Goal: Communication & Community: Answer question/provide support

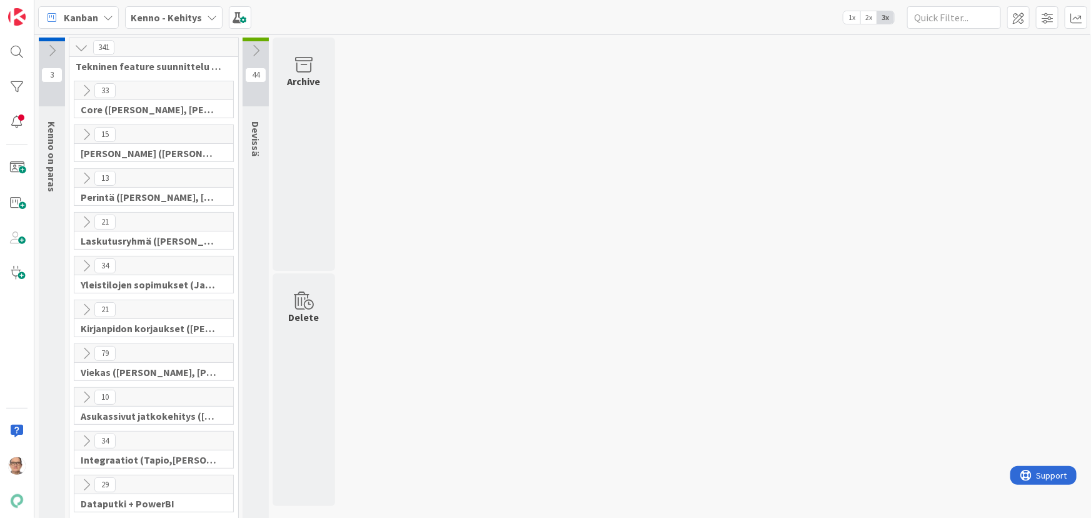
click at [208, 14] on icon at bounding box center [212, 18] width 10 height 10
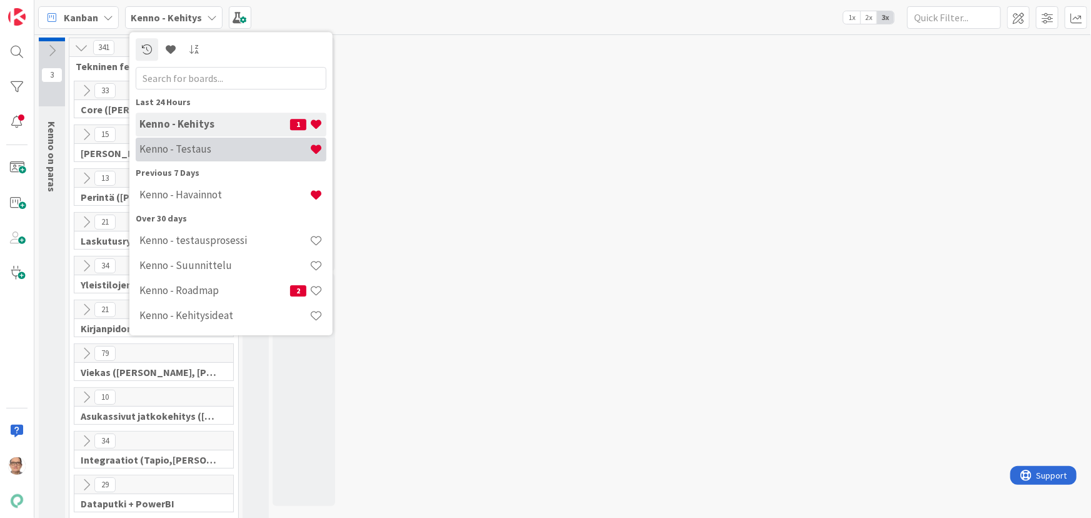
click at [208, 148] on h4 "Kenno - Testaus" at bounding box center [224, 149] width 170 height 13
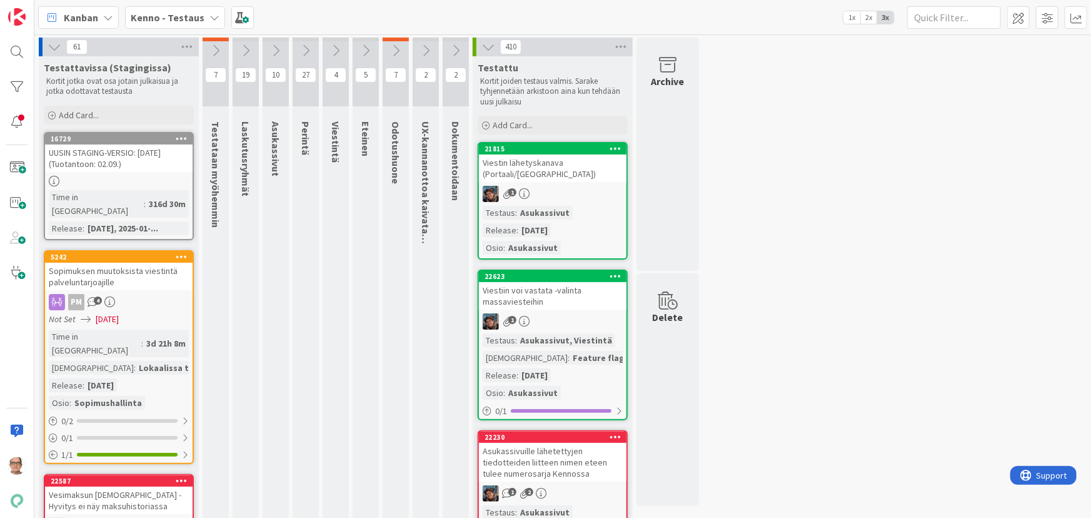
click at [394, 48] on icon at bounding box center [396, 51] width 14 height 14
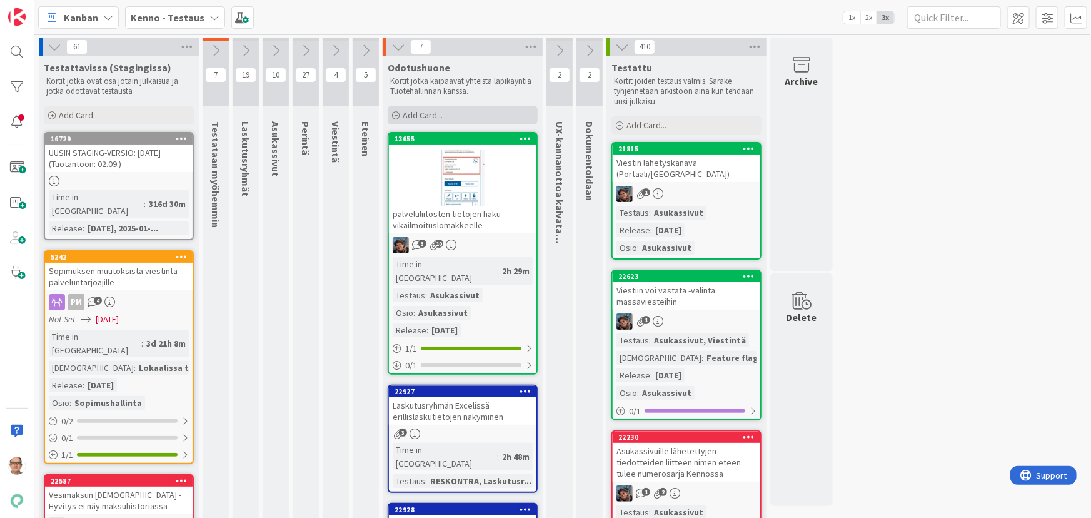
click at [441, 114] on span "Add Card..." at bounding box center [423, 114] width 40 height 11
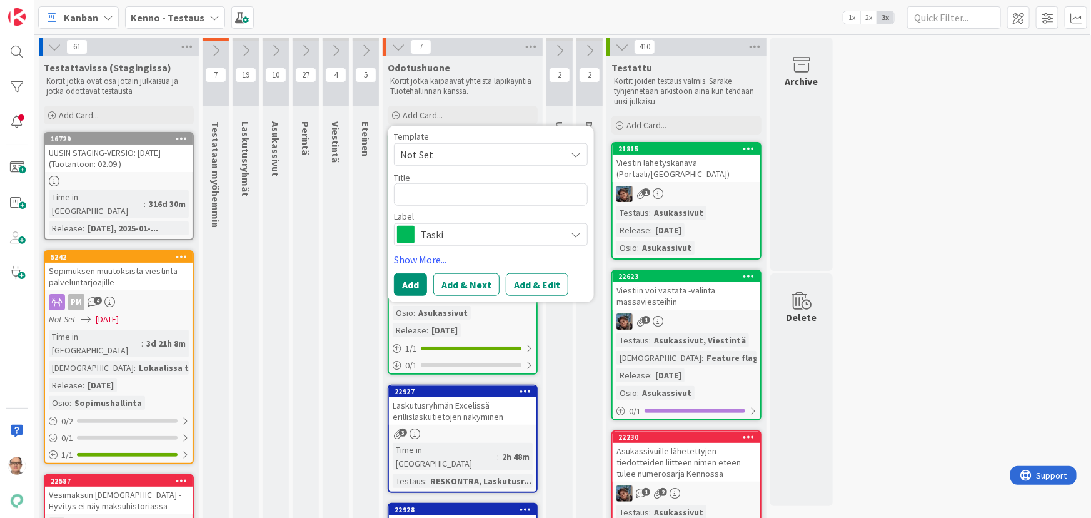
type textarea "x"
type textarea "v"
type textarea "x"
type textarea "vE"
type textarea "x"
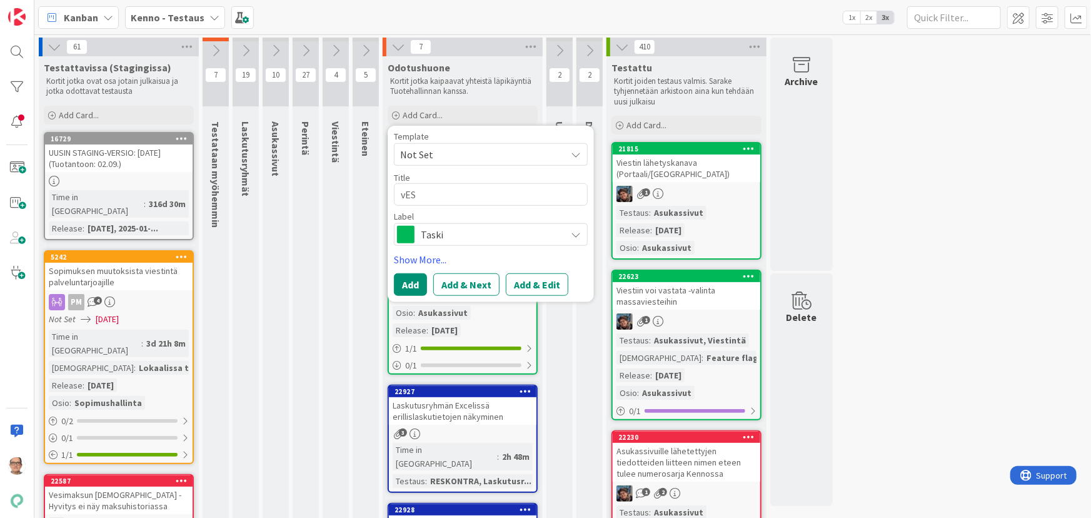
type textarea "vESI"
type textarea "x"
type textarea "vESIL"
type textarea "x"
type textarea "vESILA"
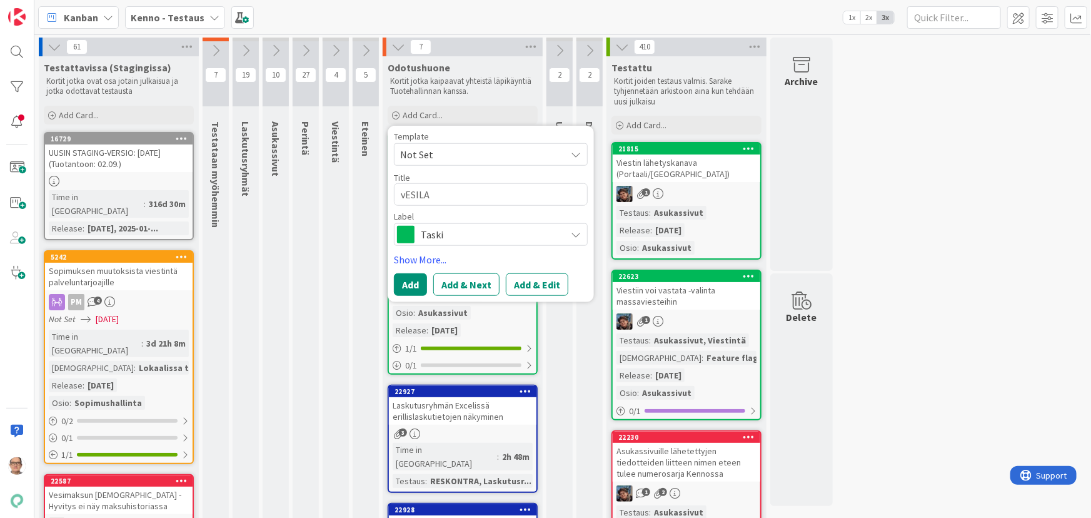
type textarea "x"
type textarea "vESIL"
type textarea "x"
type textarea "vESI"
type textarea "x"
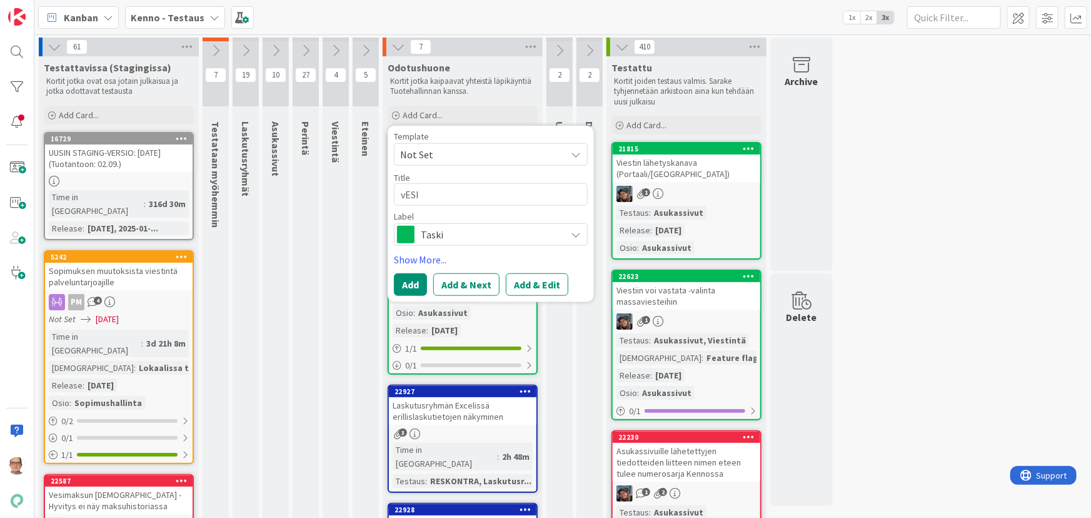
type textarea "vES"
type textarea "x"
type textarea "vE"
type textarea "x"
type textarea "v"
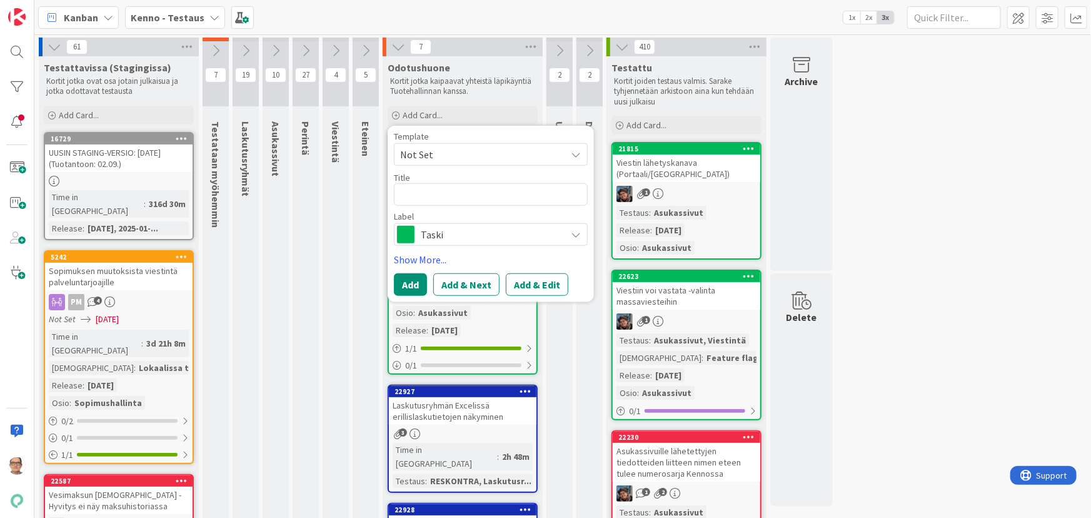
type textarea "x"
type textarea "V"
type textarea "x"
type textarea "Ve"
type textarea "x"
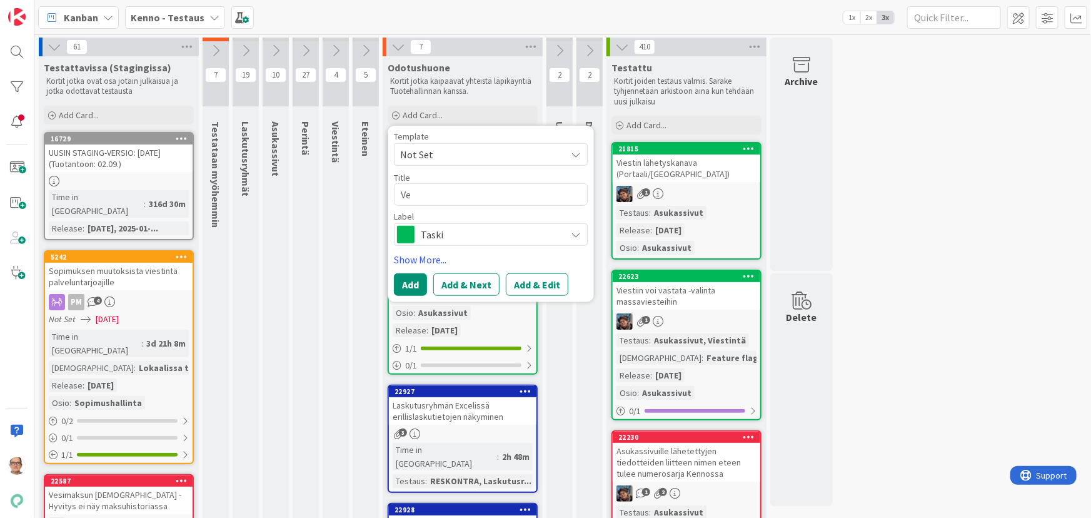
type textarea "Ves"
type textarea "x"
type textarea "Vesi"
type textarea "x"
type textarea "Vesil"
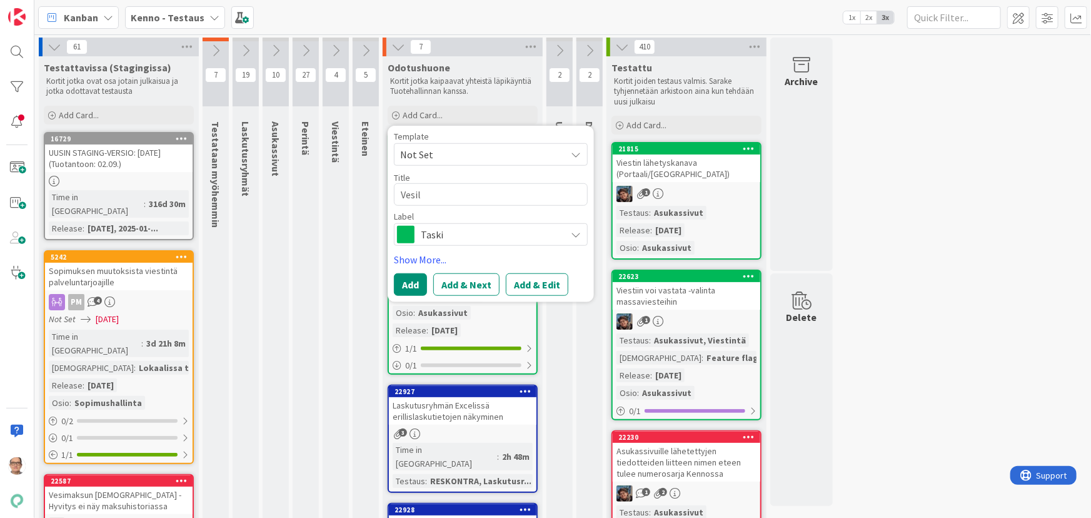
type textarea "x"
type textarea "Vesila"
type textarea "x"
type textarea "Vesilask"
type textarea "x"
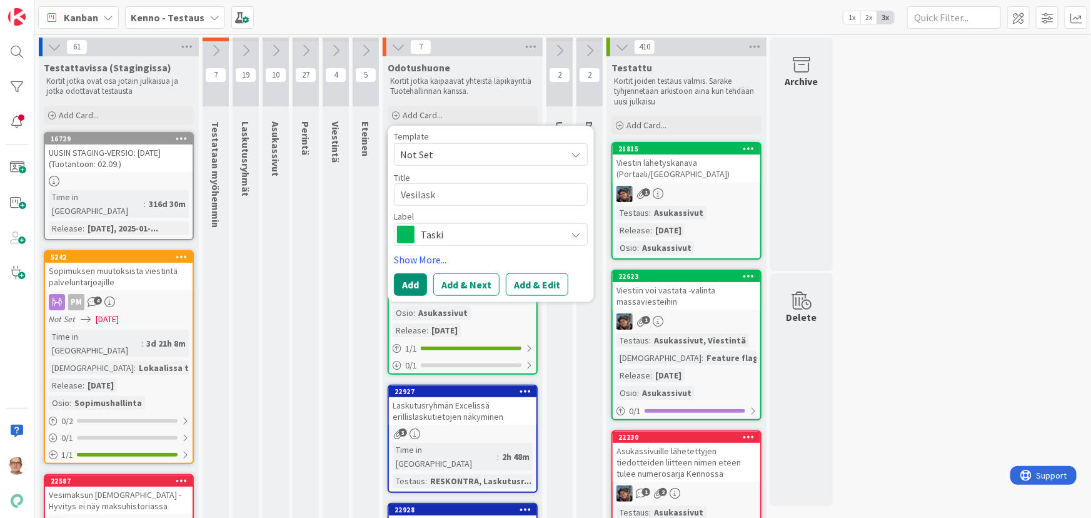
type textarea "Vesilasku"
type textarea "x"
type textarea "Vesilaskun"
type textarea "x"
type textarea "Vesilaskun"
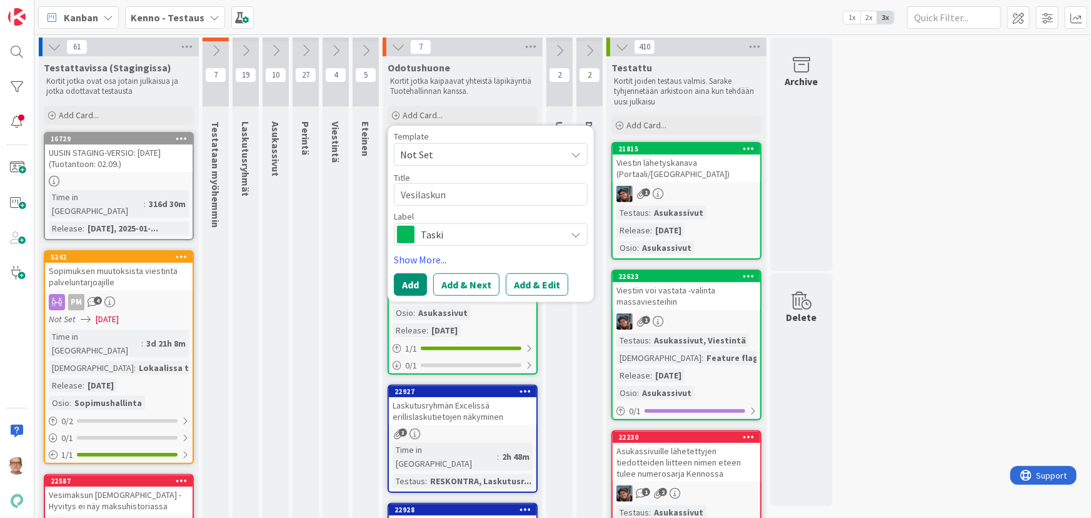
type textarea "x"
type textarea "Vesilaskun p"
type textarea "x"
type textarea "Vesilaskun pä"
type textarea "x"
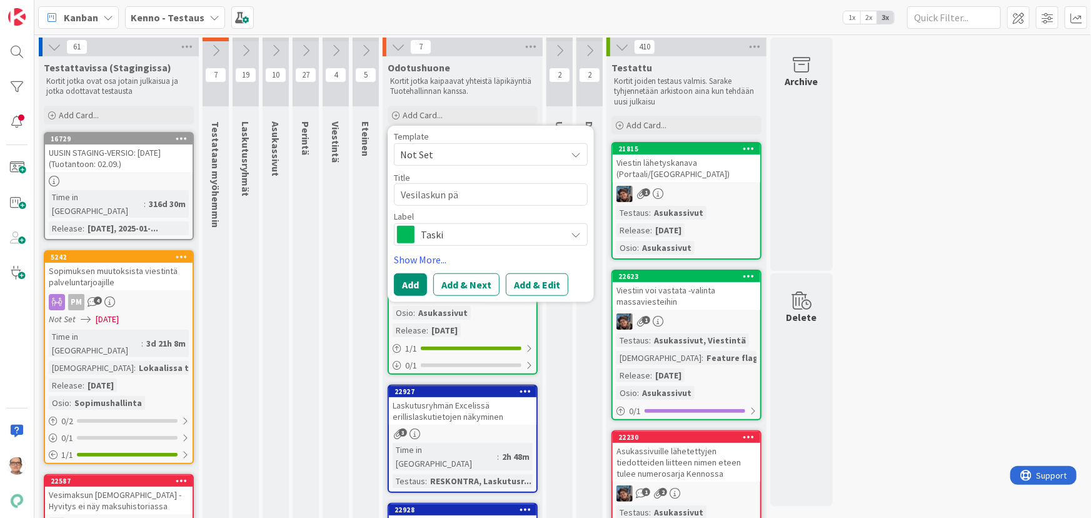
type textarea "Vesilaskun päi"
type textarea "x"
type textarea "Vesilaskun päiv"
type textarea "x"
type textarea "Vesilaskun päivä"
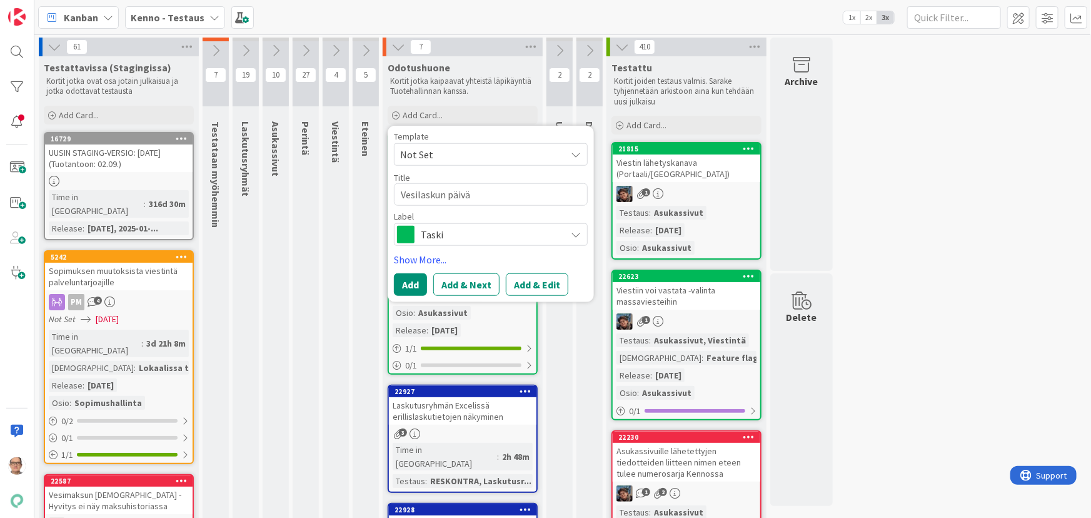
type textarea "x"
type textarea "Vesilaskun päiväm"
type textarea "x"
type textarea "Vesilaskun päivämä"
type textarea "x"
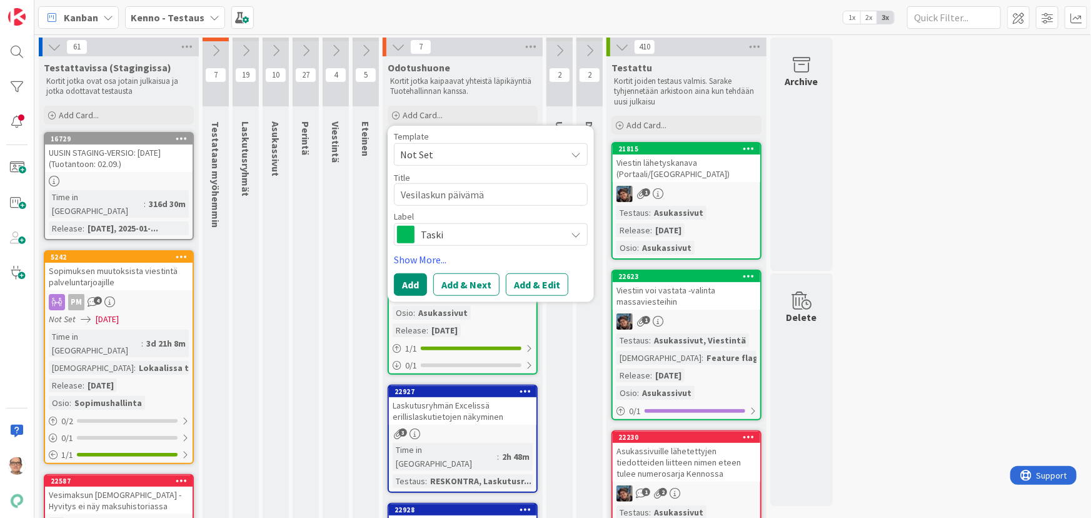
type textarea "Vesilaskun päivämää"
type textarea "x"
type textarea "Vesilaskun päivämäärä"
type textarea "x"
type textarea "Vesilaskun päivämäärä"
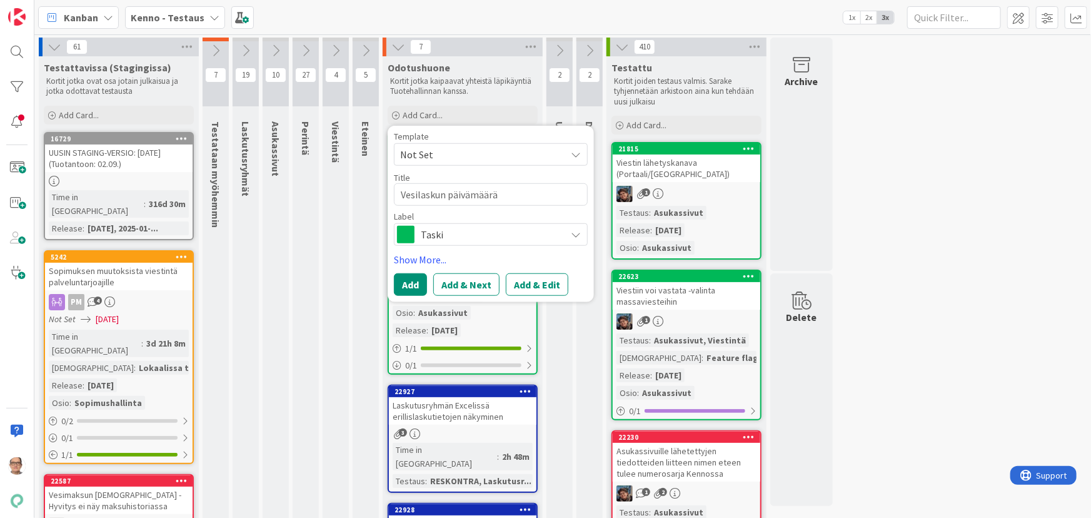
type textarea "x"
type textarea "Vesilaskun päivämäärä m"
type textarea "x"
type textarea "Vesilaskun päivämäärä me"
type textarea "x"
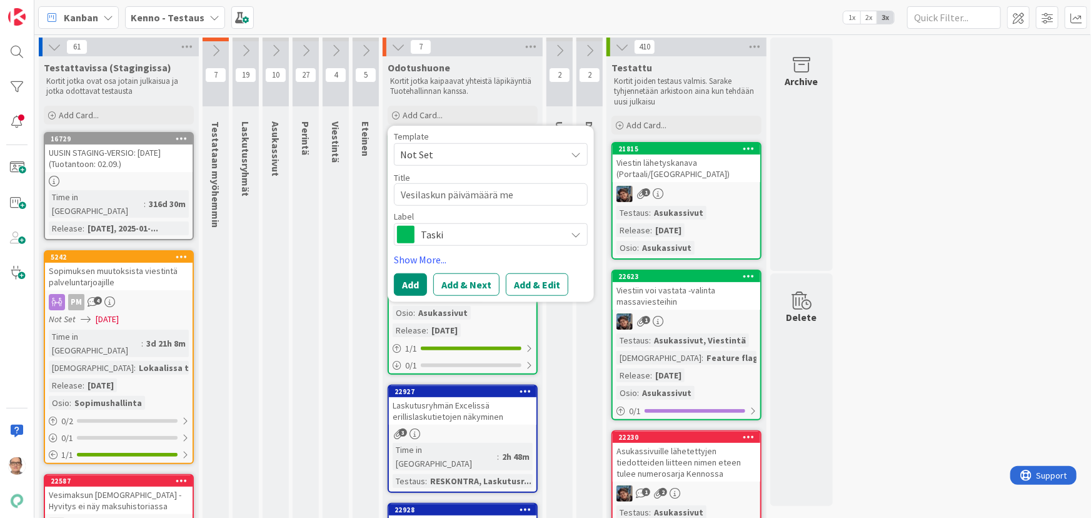
type textarea "Vesilaskun päivämäärä men"
type textarea "x"
type textarea "Vesilaskun päivämäärä menn"
type textarea "x"
type textarea "Vesilaskun päivämäärä menne"
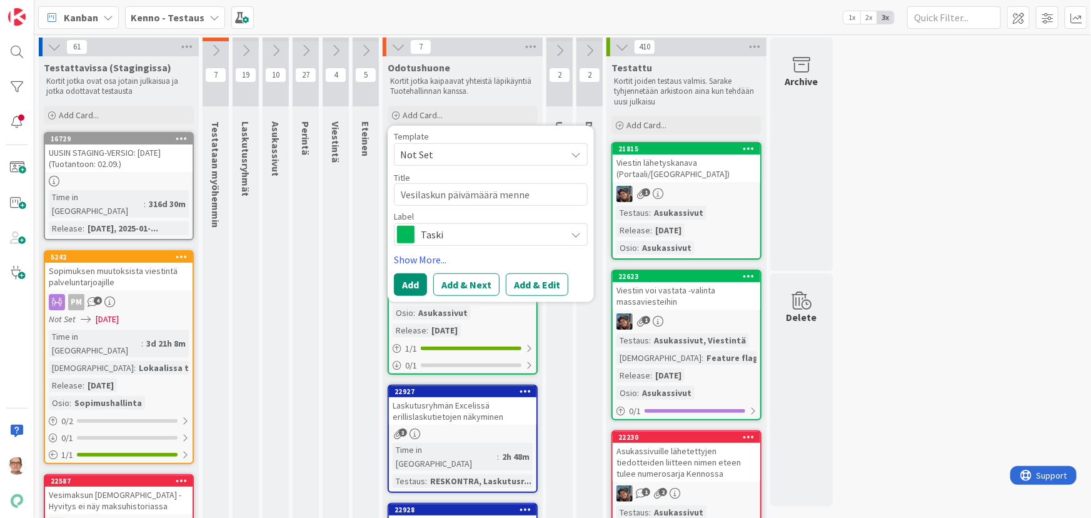
type textarea "x"
type textarea "Vesilaskun päivämäärä mennei"
type textarea "x"
type textarea "Vesilaskun päivämäärä menneis"
type textarea "x"
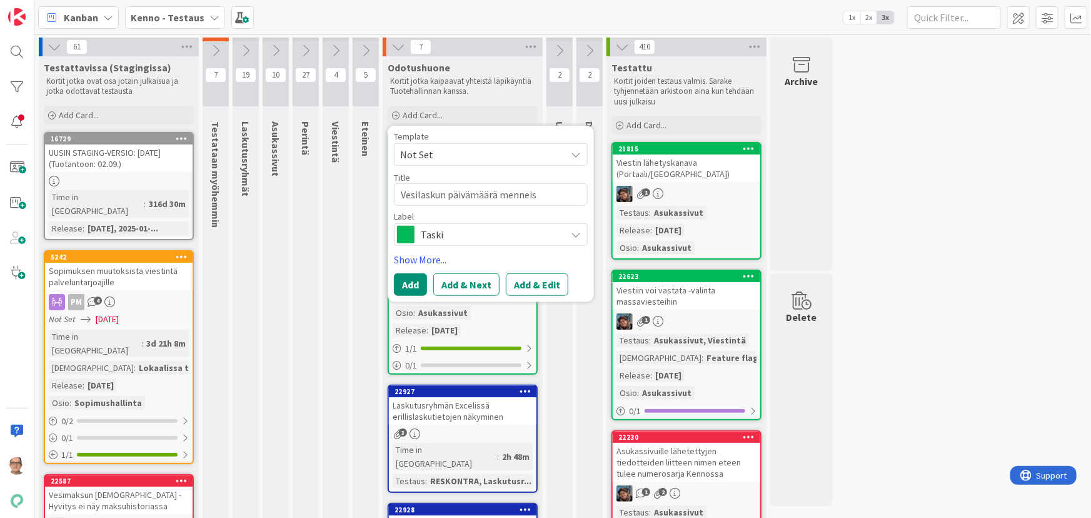
type textarea "Vesilaskun päivämäärä menneisy"
type textarea "x"
type textarea "Vesilaskun päivämäärä menneisyy"
type textarea "x"
type textarea "Vesilaskun päivämäärä menneisyyt"
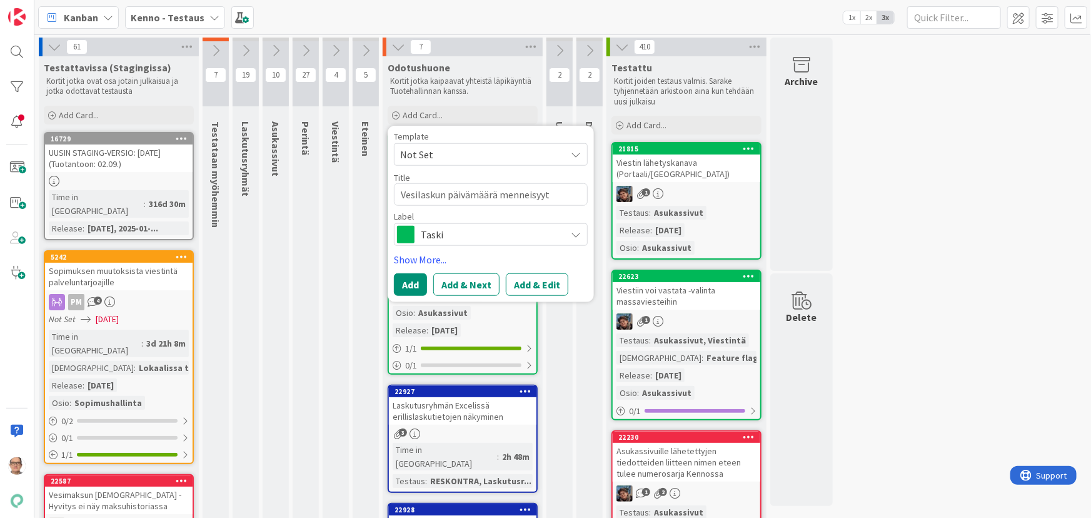
type textarea "x"
type textarea "Vesilaskun päivämäärä menneisyyte"
type textarea "x"
type textarea "Vesilaskun päivämäärä menneisyytee"
type textarea "x"
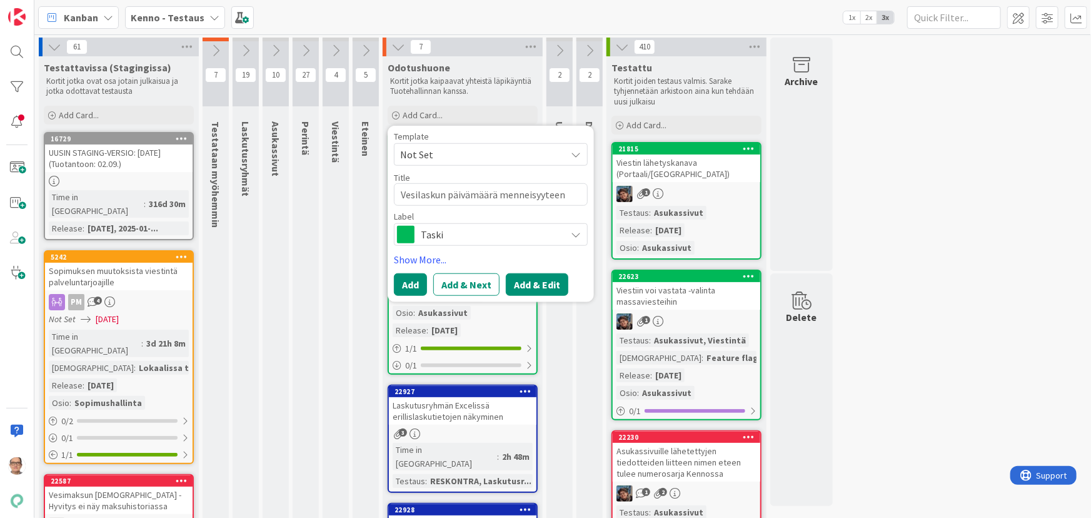
type textarea "Vesilaskun päivämäärä menneisyyteen"
click at [531, 288] on button "Add & Edit" at bounding box center [537, 284] width 63 height 23
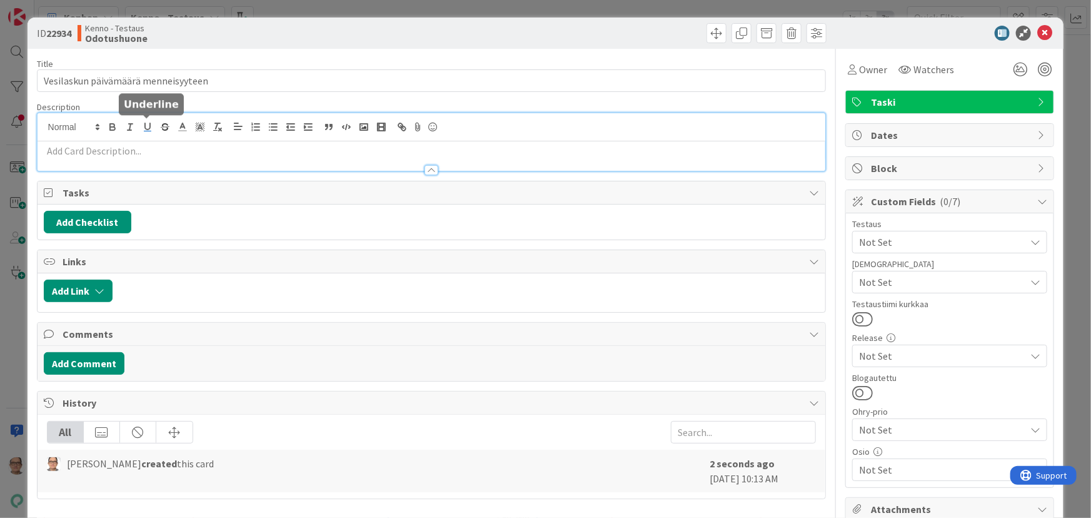
click at [139, 127] on div at bounding box center [432, 142] width 788 height 58
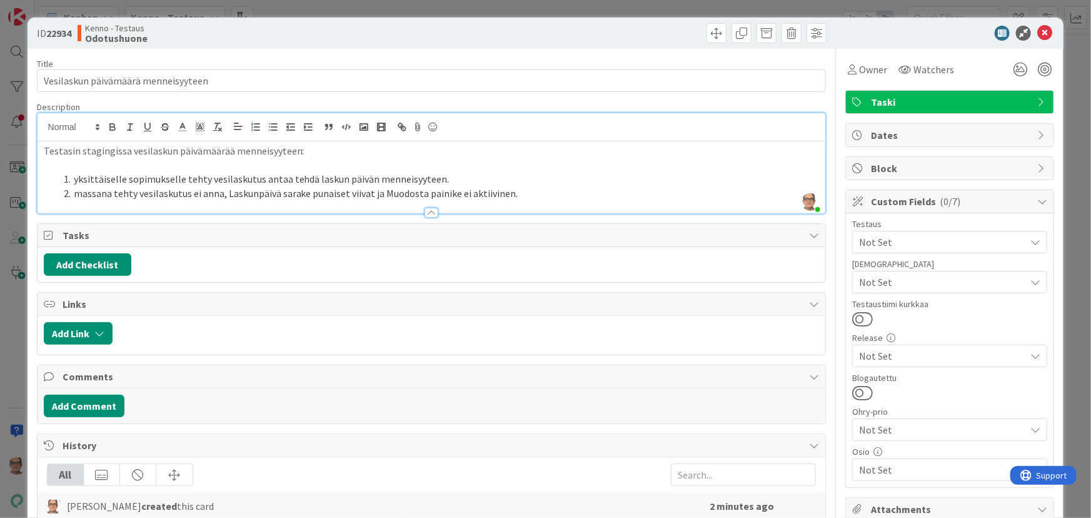
click at [446, 174] on li "yksittäiselle sopimukselle tehty vesilaskutus antaa tehdä laskun päivän menneis…" at bounding box center [439, 179] width 761 height 14
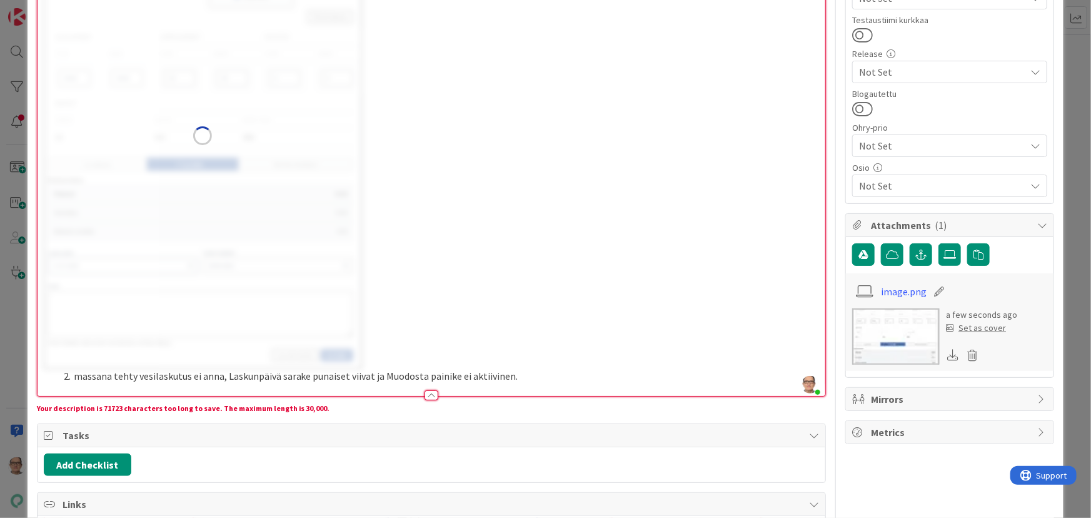
scroll to position [186, 0]
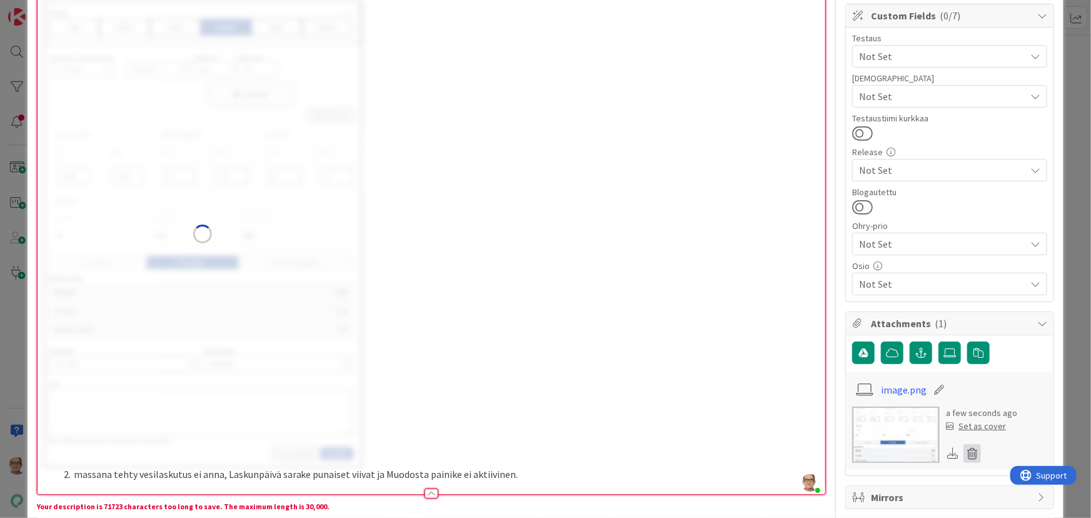
click at [967, 451] on icon at bounding box center [972, 453] width 18 height 19
click at [849, 425] on button "Delete" at bounding box center [855, 425] width 47 height 23
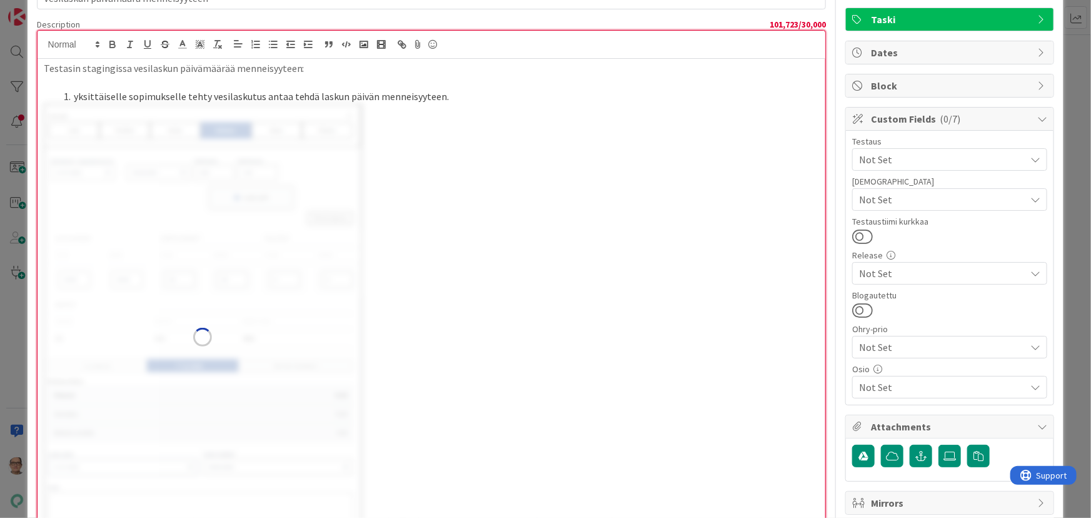
scroll to position [0, 0]
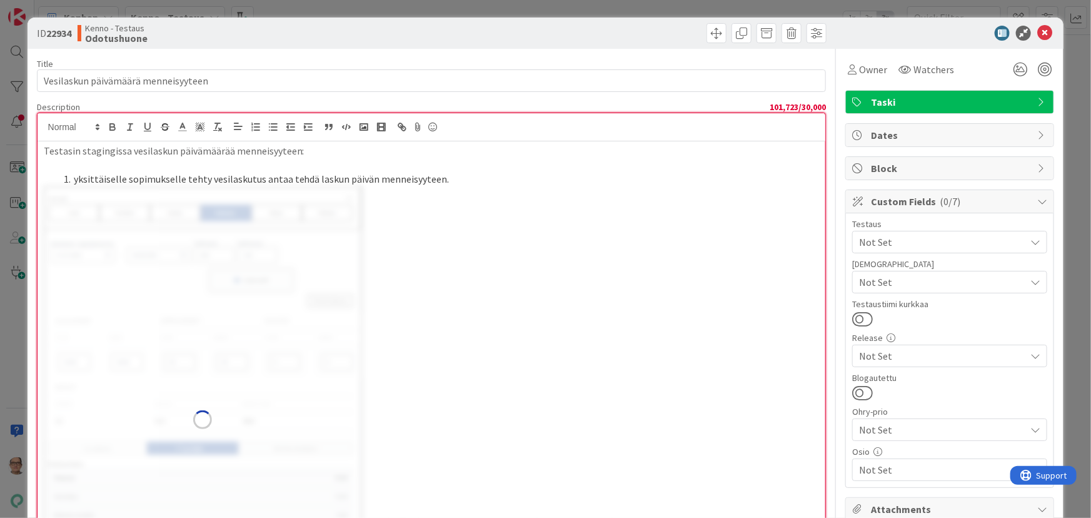
click at [448, 180] on li "yksittäiselle sopimukselle tehty vesilaskutus antaa tehdä laskun päivän menneis…" at bounding box center [439, 179] width 761 height 14
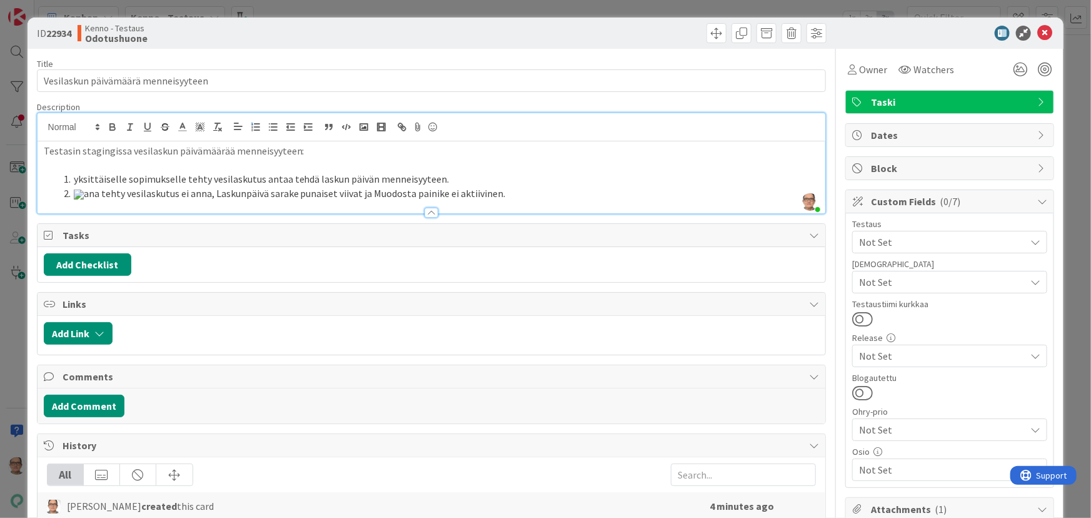
click at [468, 201] on li "ana tehty vesilaskutus ei anna, Laskunpäivä sarake punaiset viivat ja Muodosta …" at bounding box center [439, 193] width 761 height 14
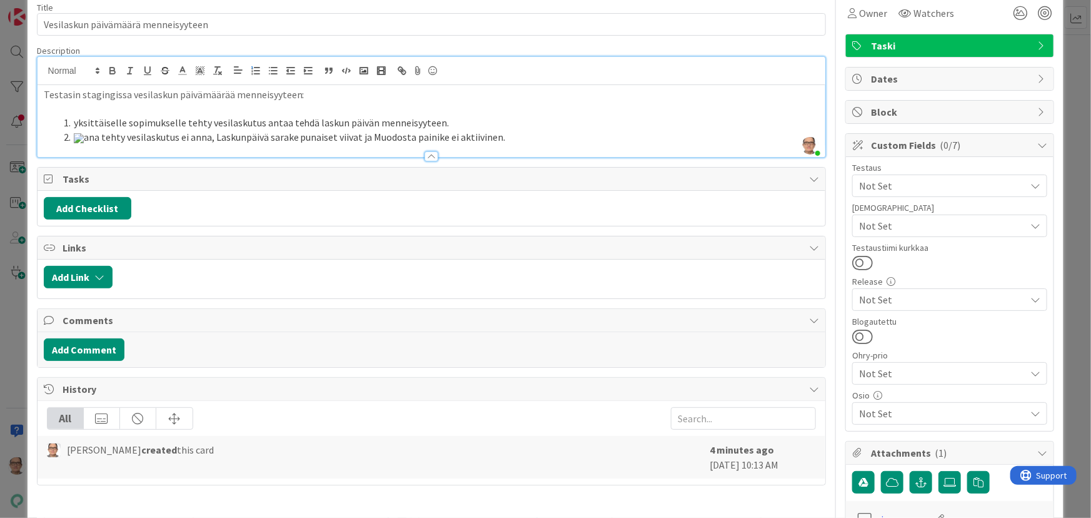
click at [421, 144] on li "ana tehty vesilaskutus ei anna, Laskunpäivä sarake punaiset viivat ja Muodosta …" at bounding box center [439, 137] width 761 height 14
click at [74, 137] on span at bounding box center [74, 137] width 0 height 14
click at [71, 137] on li "ana tehty vesilaskutus ei anna, Laskunpäivä sarake punaiset viivat ja Muodosta …" at bounding box center [439, 137] width 761 height 14
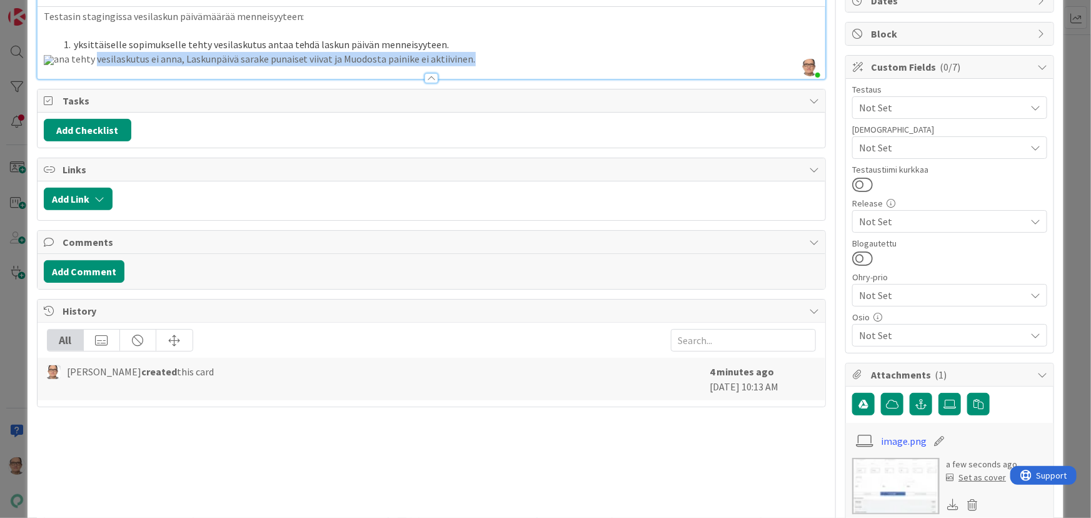
drag, startPoint x: 703, startPoint y: 280, endPoint x: 409, endPoint y: 292, distance: 294.1
click at [405, 66] on p "ana tehty vesilaskutus ei anna, Laskunpäivä sarake punaiset viivat ja Muodosta …" at bounding box center [432, 59] width 776 height 14
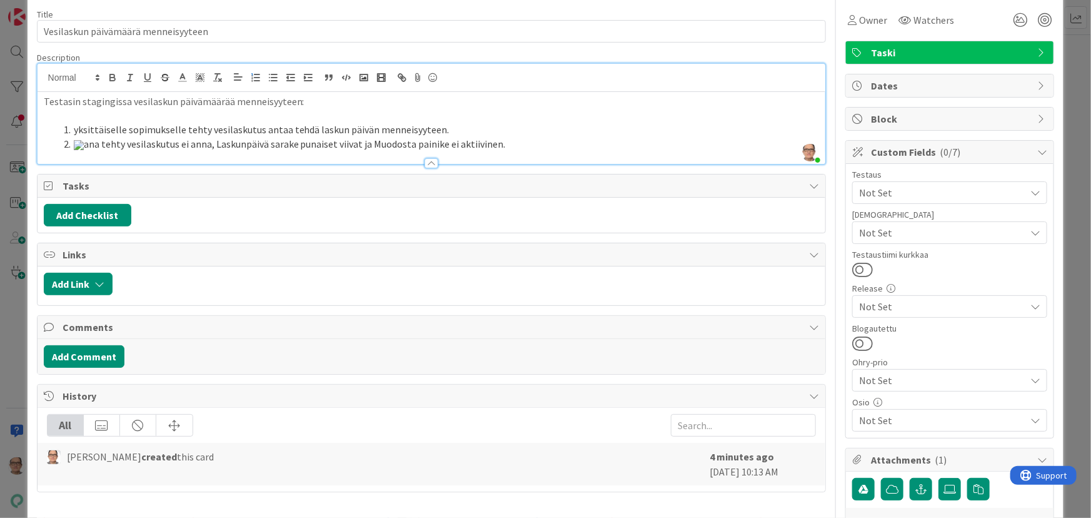
scroll to position [0, 0]
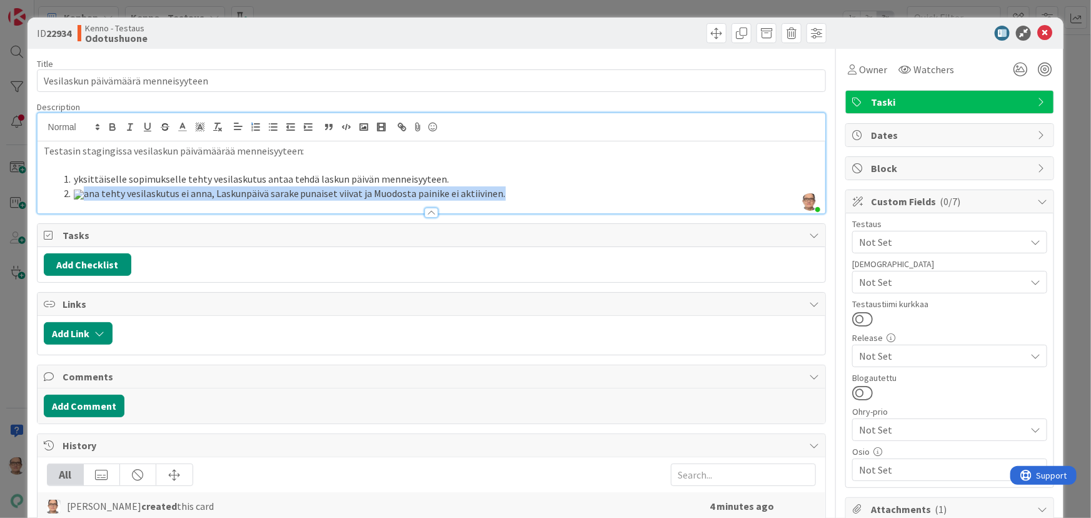
drag, startPoint x: 393, startPoint y: 419, endPoint x: 818, endPoint y: 419, distance: 424.5
click at [819, 419] on div "Title 35 / 128 Vesilaskun päivämäärä menneisyyteen Description Päivi Karhu join…" at bounding box center [546, 388] width 1018 height 679
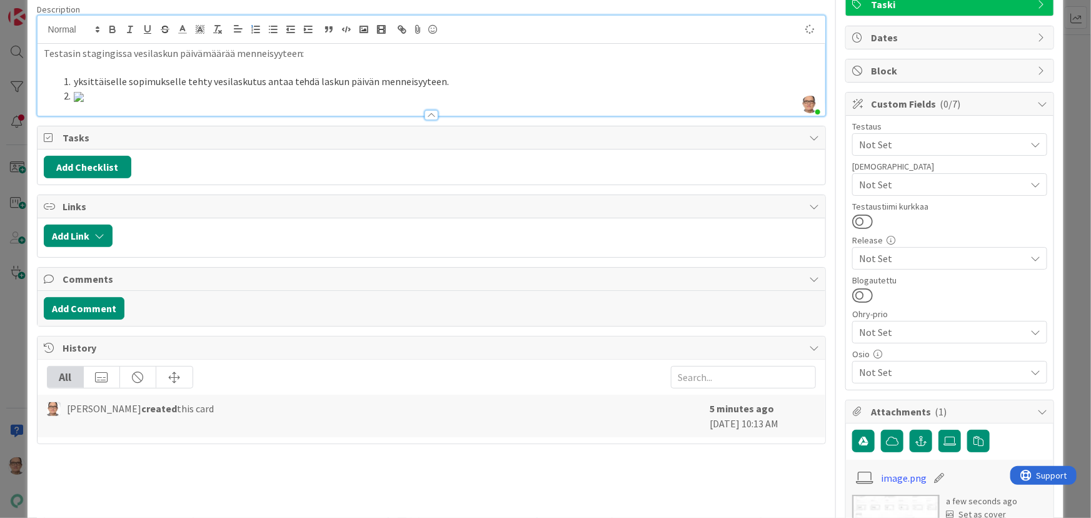
scroll to position [78, 0]
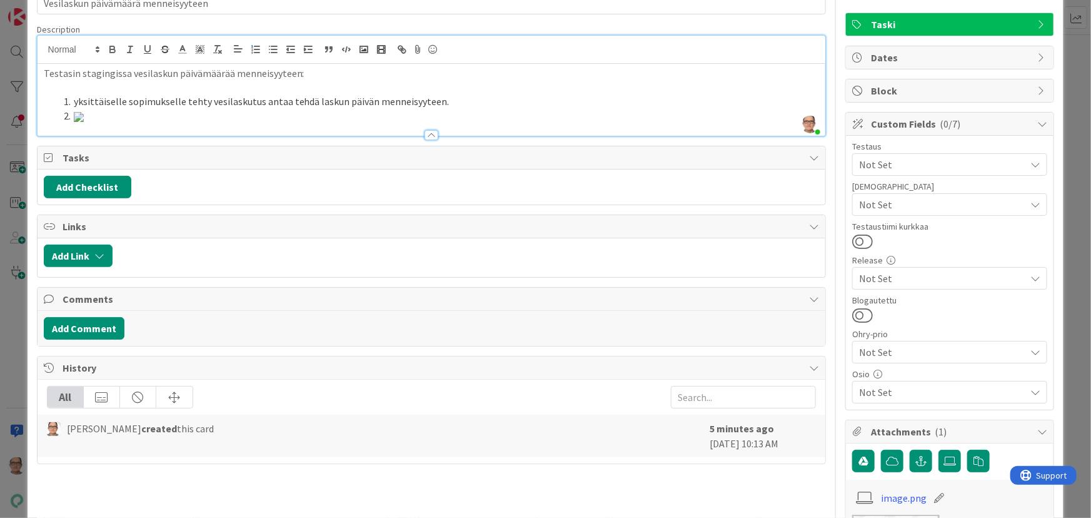
click at [74, 114] on img at bounding box center [79, 117] width 10 height 10
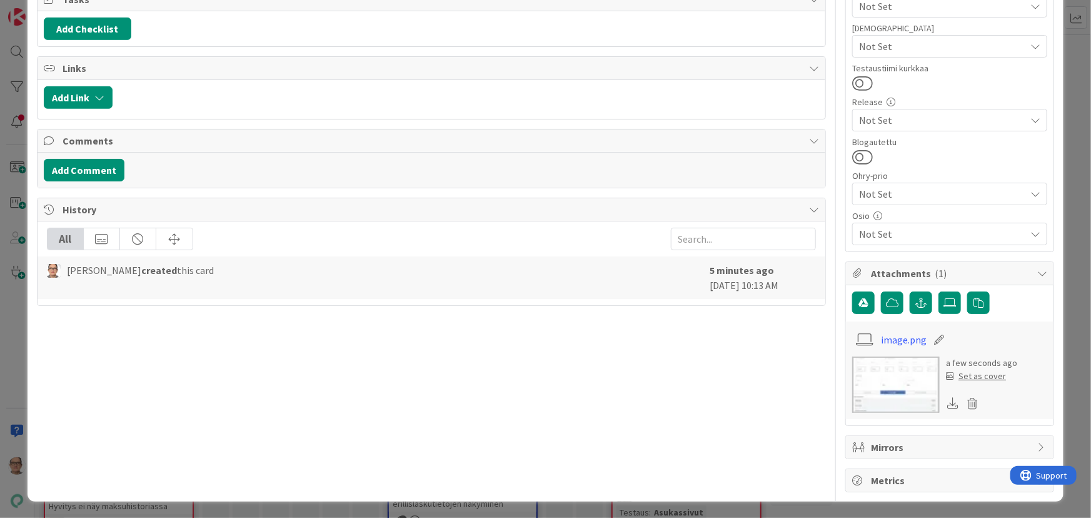
scroll to position [186, 0]
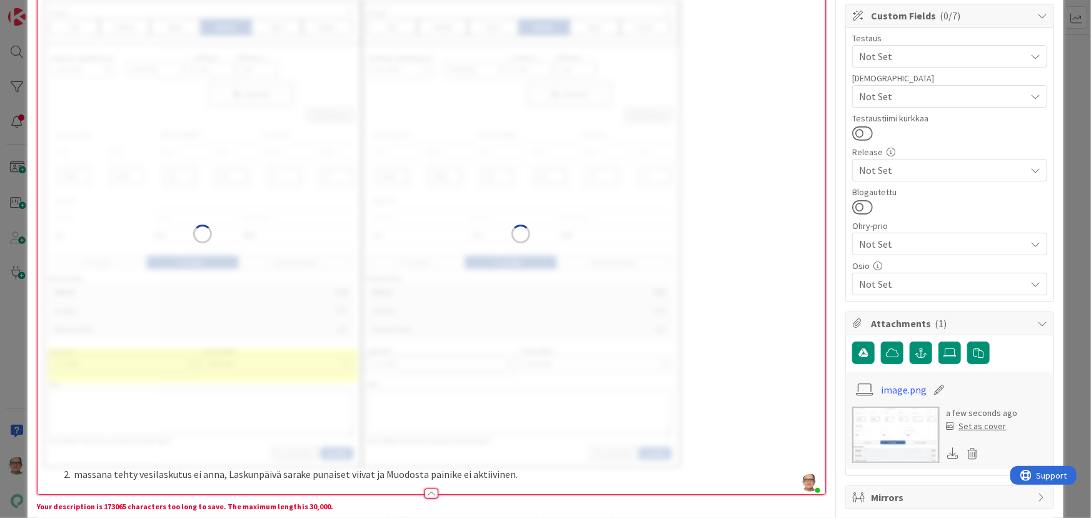
click at [74, 475] on span at bounding box center [74, 474] width 0 height 14
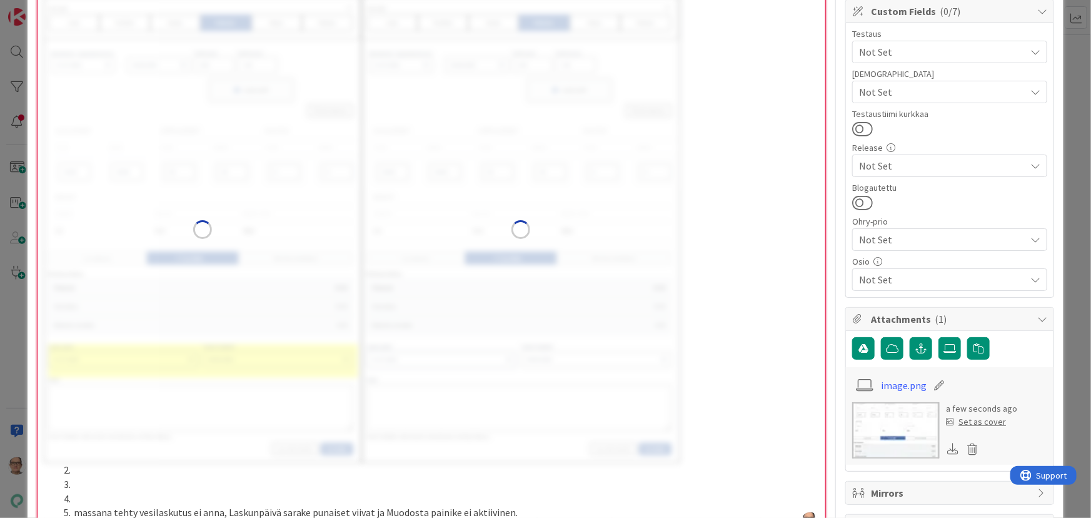
scroll to position [204, 0]
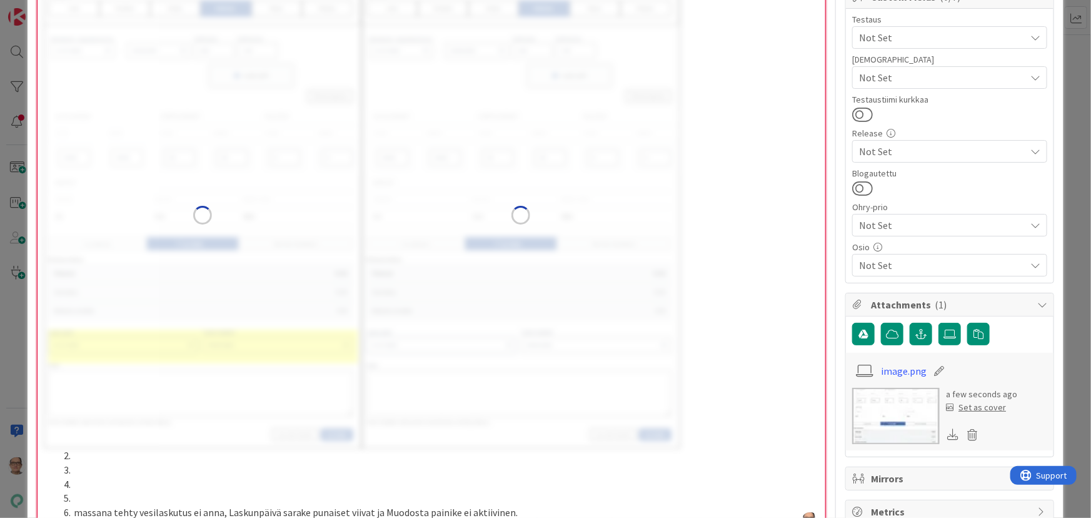
click at [82, 499] on li at bounding box center [439, 498] width 761 height 14
click at [89, 485] on li at bounding box center [439, 484] width 761 height 14
click at [80, 473] on li at bounding box center [439, 470] width 761 height 14
click at [88, 457] on li at bounding box center [439, 455] width 761 height 14
click at [967, 438] on icon at bounding box center [972, 434] width 18 height 19
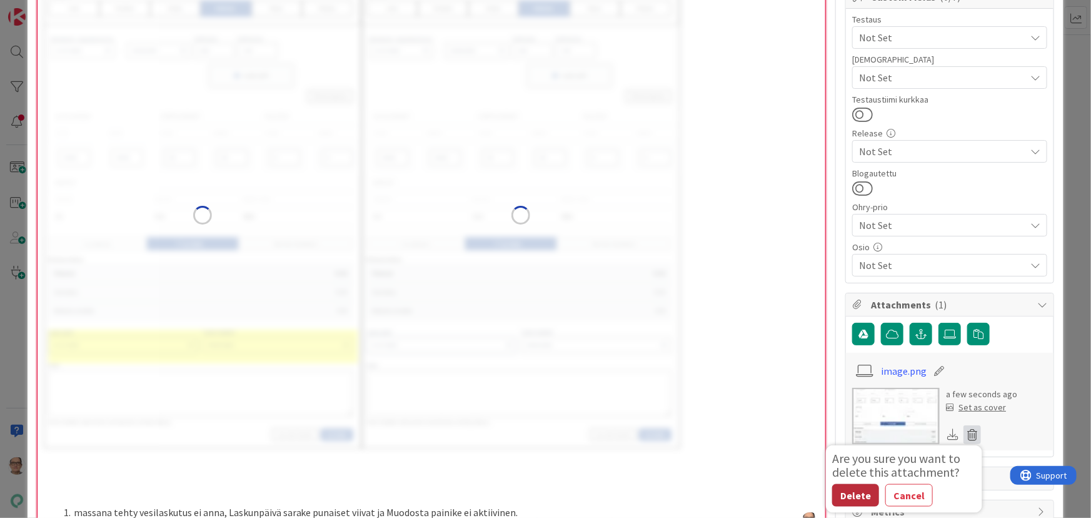
click at [844, 499] on button "Delete" at bounding box center [855, 495] width 47 height 23
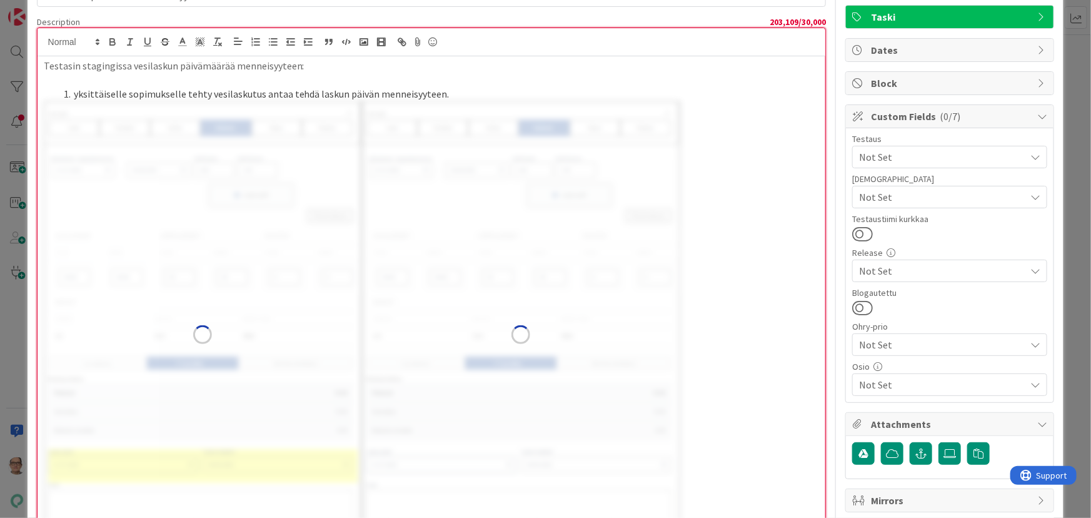
scroll to position [0, 0]
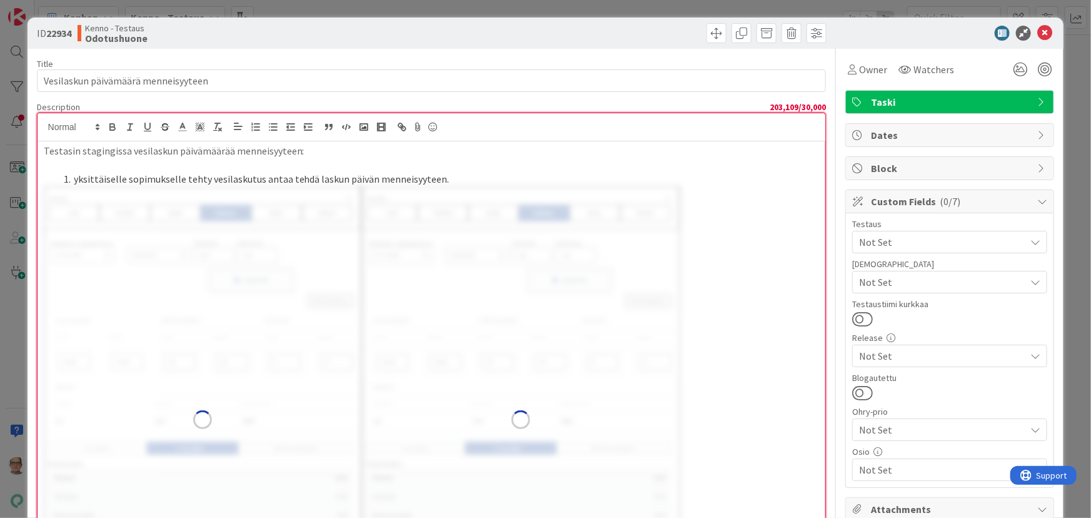
click at [83, 197] on img at bounding box center [203, 419] width 318 height 466
click at [458, 181] on li "yksittäiselle sopimukselle tehty vesilaskutus antaa tehdä laskun päivän menneis…" at bounding box center [439, 179] width 761 height 14
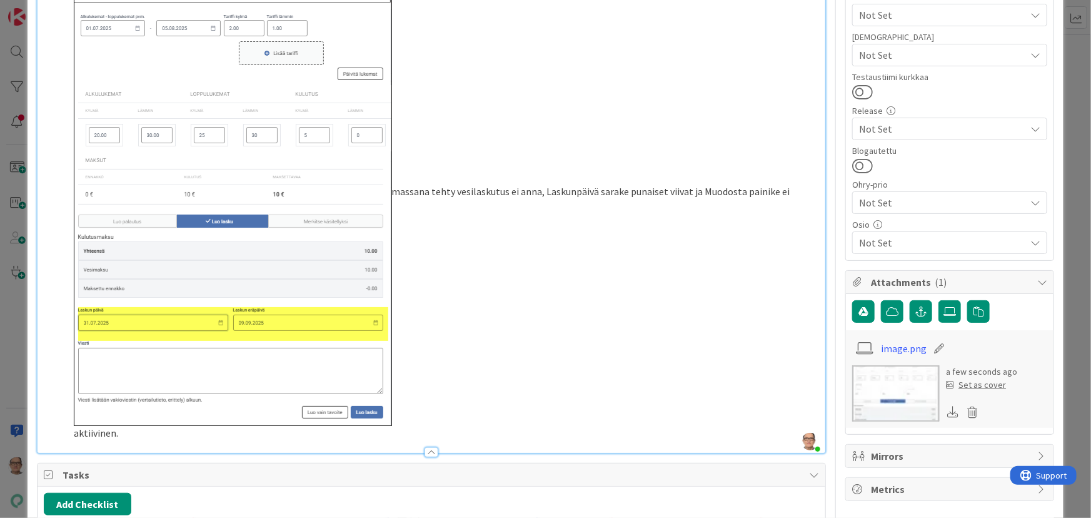
scroll to position [341, 0]
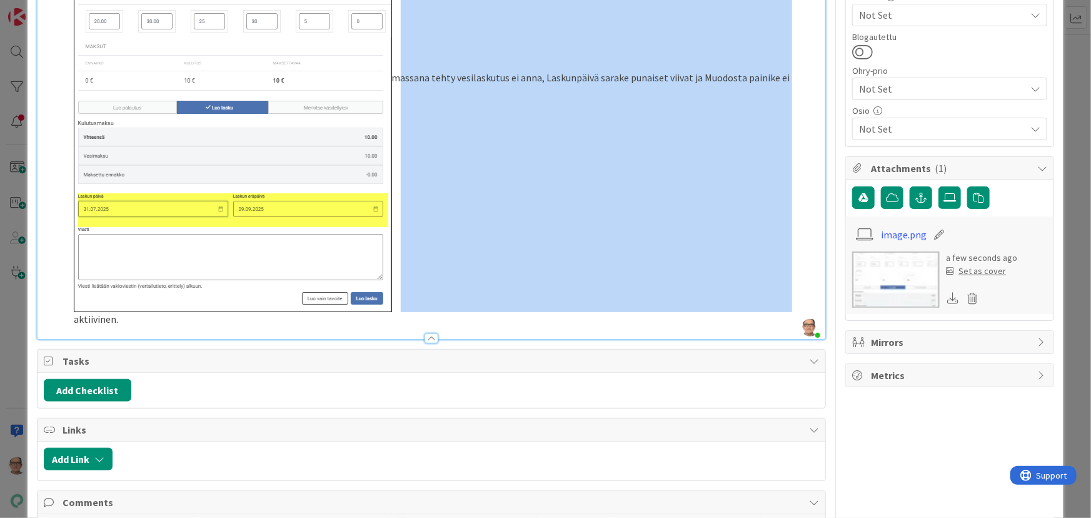
drag, startPoint x: 396, startPoint y: 81, endPoint x: 788, endPoint y: 78, distance: 391.4
click at [788, 78] on li "massana tehty vesilaskutus ei anna, Laskunpäivä sarake punaiset viivat ja Muodo…" at bounding box center [439, 86] width 761 height 481
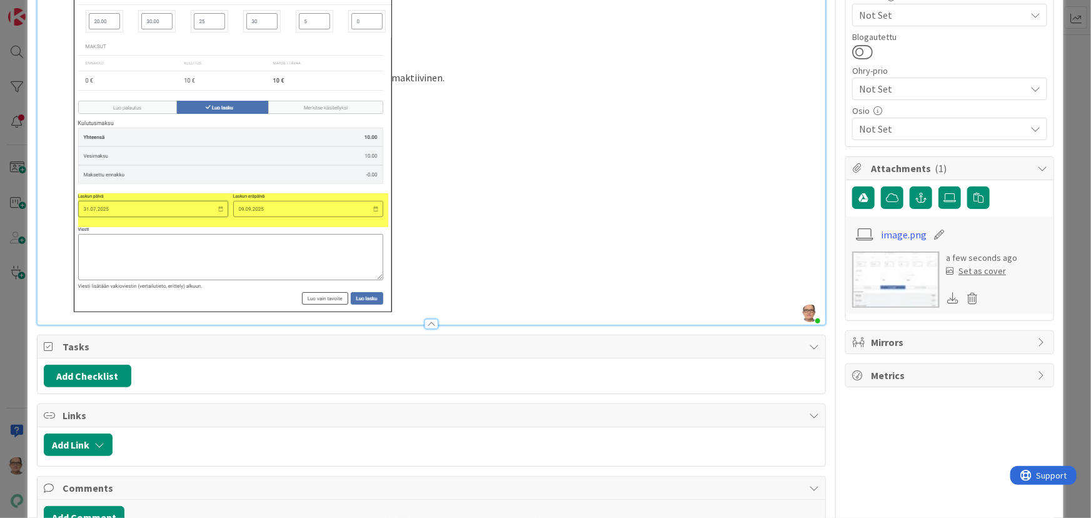
drag, startPoint x: 484, startPoint y: 80, endPoint x: 451, endPoint y: 79, distance: 32.5
click at [451, 78] on li "maktiivinen." at bounding box center [439, 79] width 761 height 466
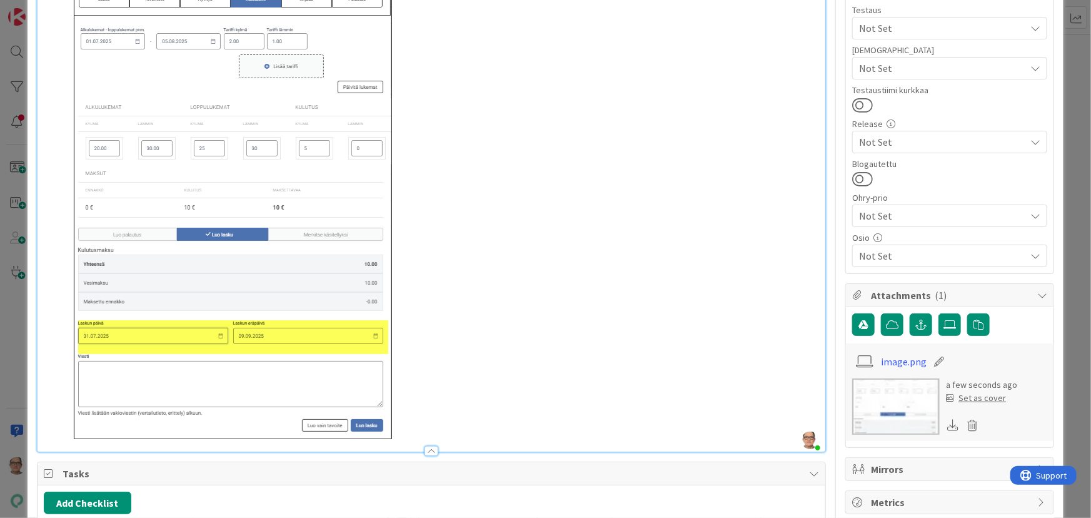
scroll to position [72, 0]
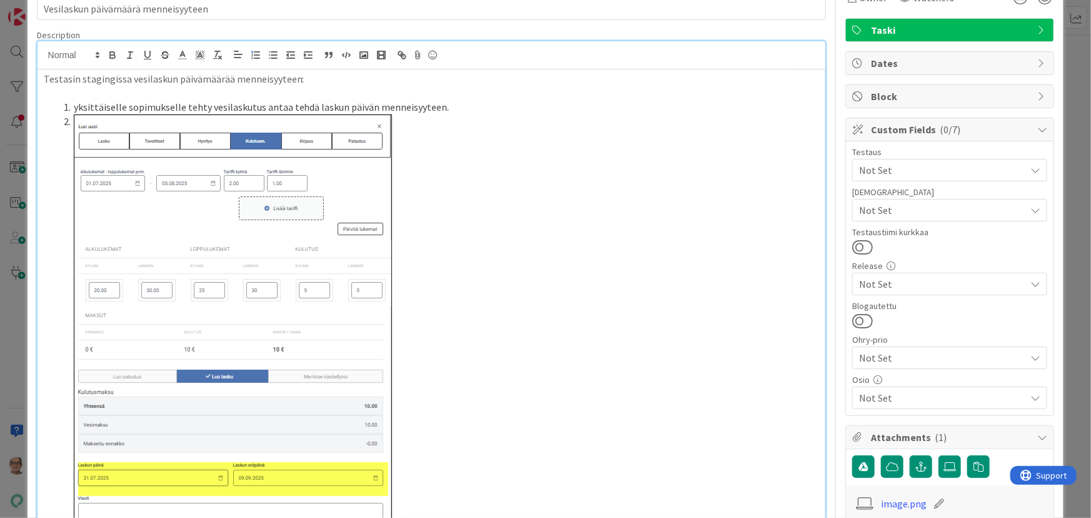
click at [72, 123] on li at bounding box center [439, 347] width 761 height 466
click at [74, 121] on span at bounding box center [74, 121] width 0 height 14
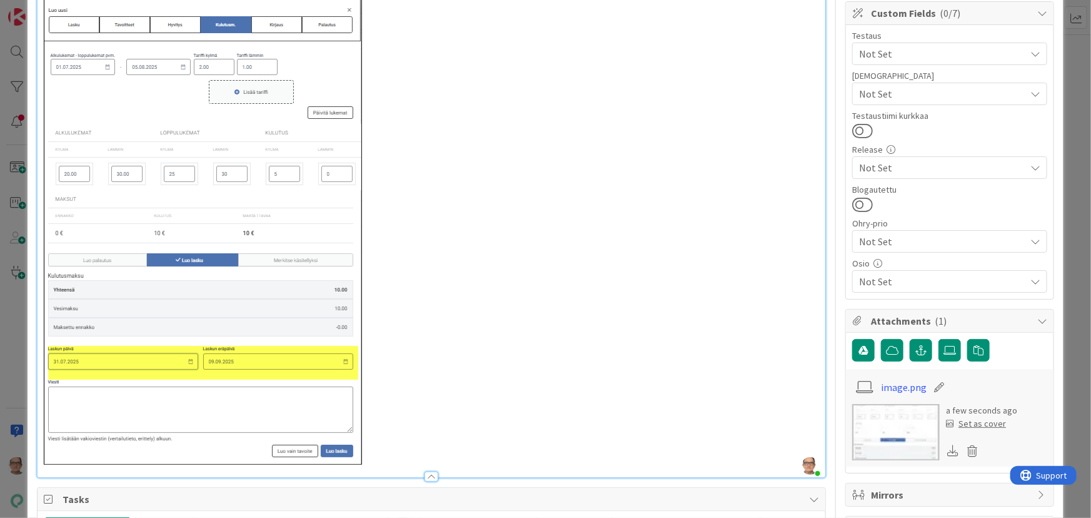
scroll to position [248, 0]
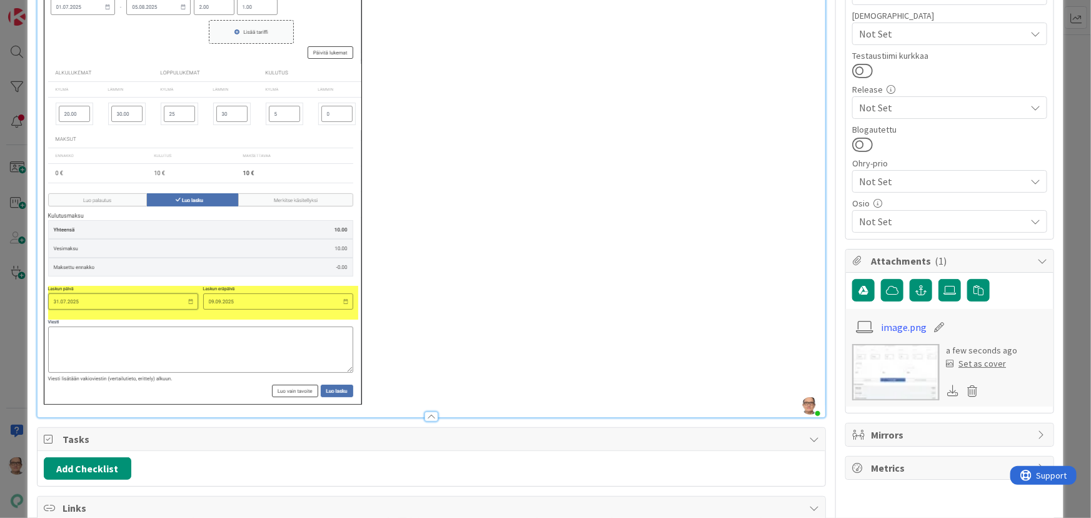
click at [371, 396] on p at bounding box center [432, 171] width 776 height 466
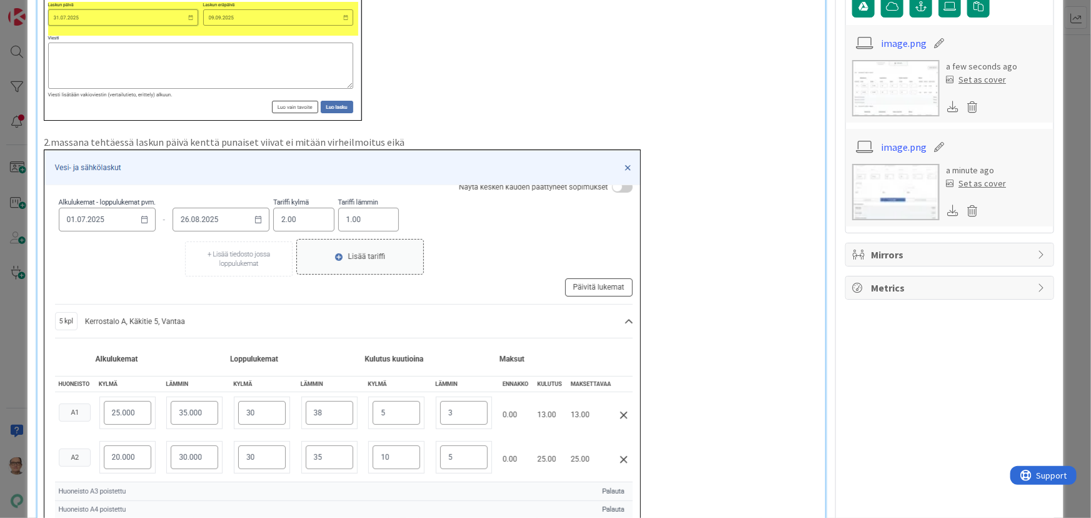
scroll to position [362, 0]
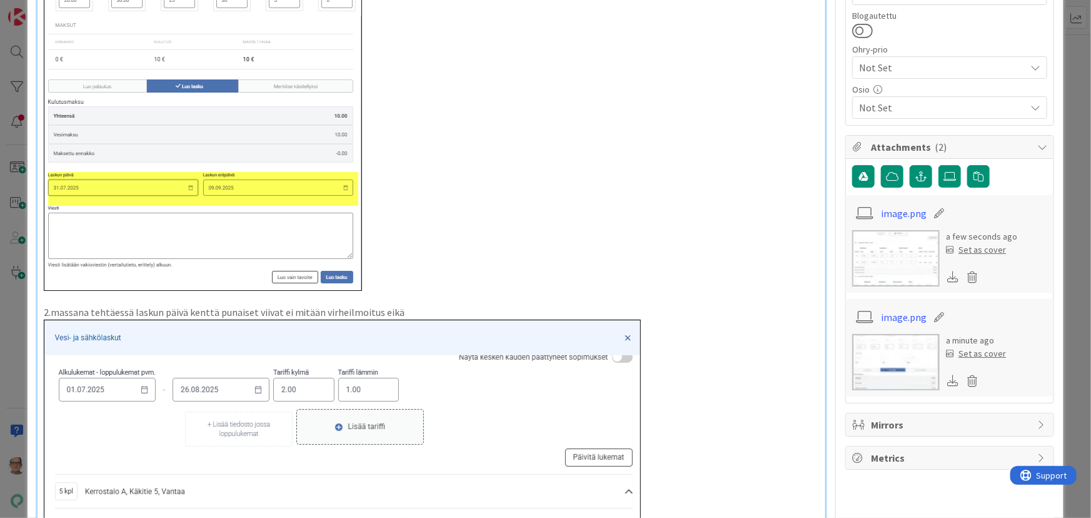
click at [411, 315] on p "2.massana tehtäessä laskun päivä kenttä punaiset viivat ei mitään virheilmoitus…" at bounding box center [432, 312] width 776 height 14
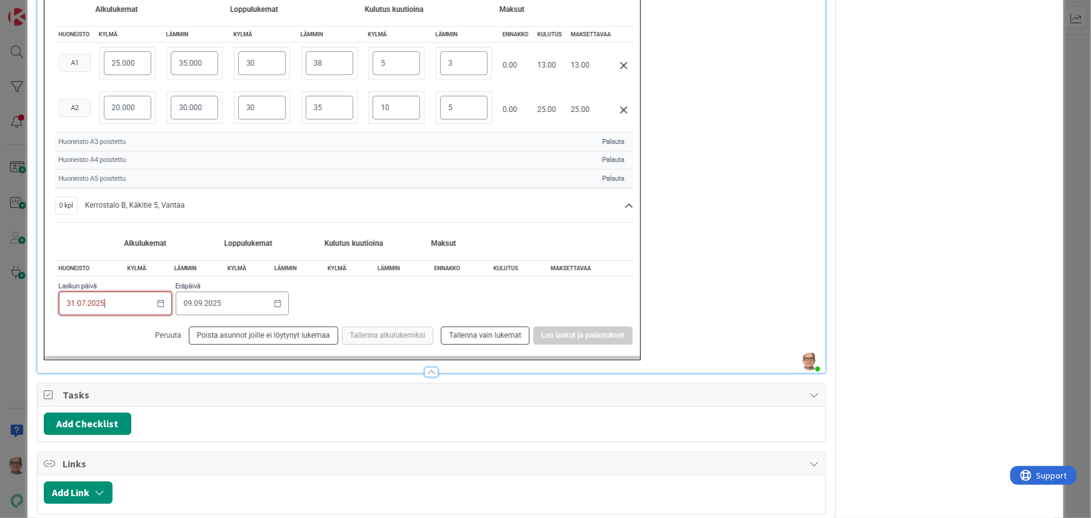
scroll to position [930, 0]
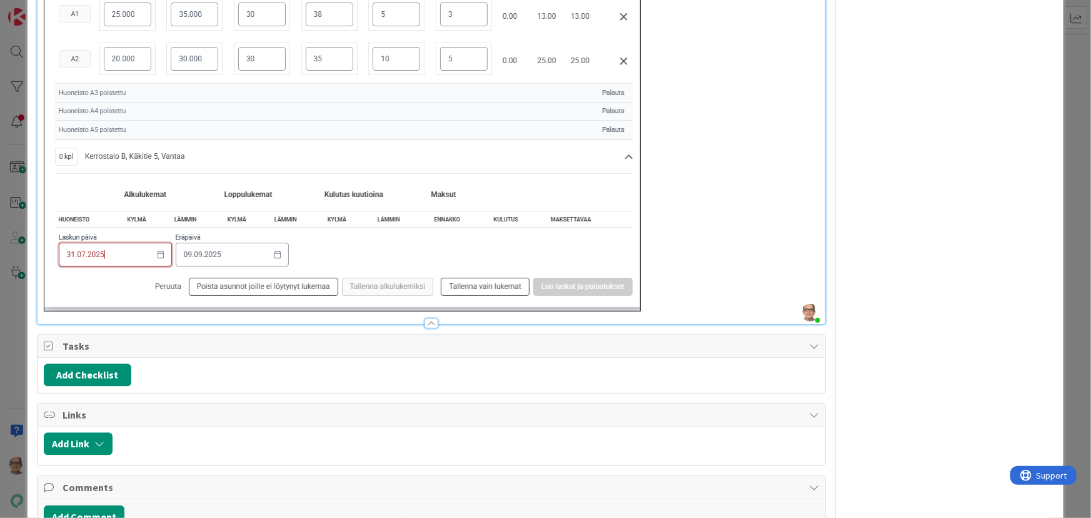
click at [679, 305] on p at bounding box center [432, 31] width 776 height 560
click at [667, 303] on p at bounding box center [432, 31] width 776 height 560
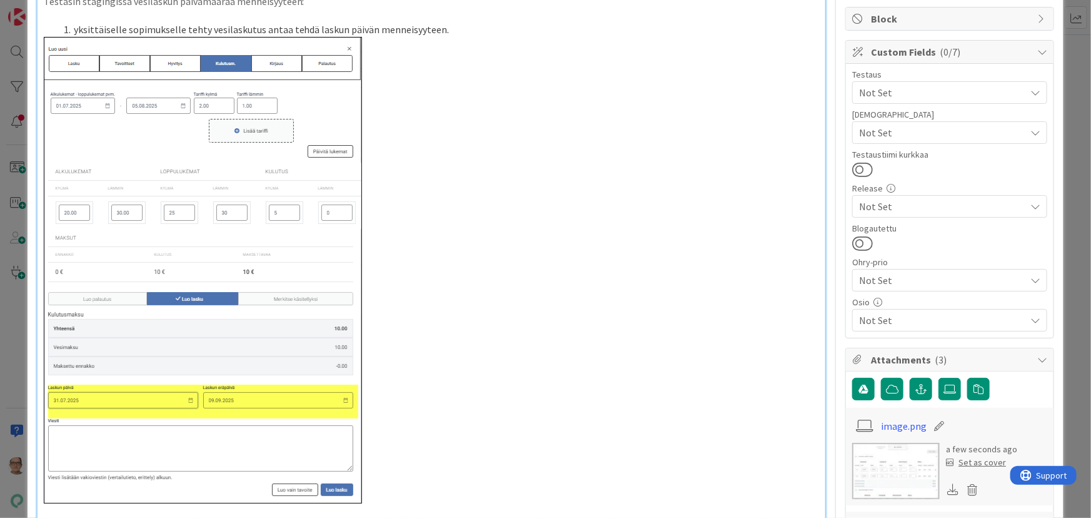
scroll to position [0, 0]
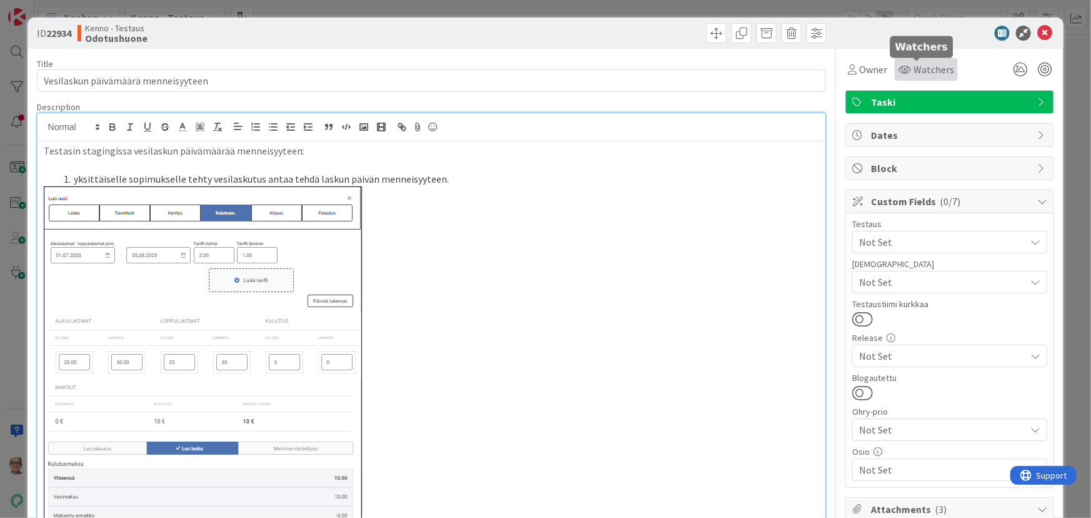
click at [900, 64] on icon at bounding box center [904, 69] width 13 height 10
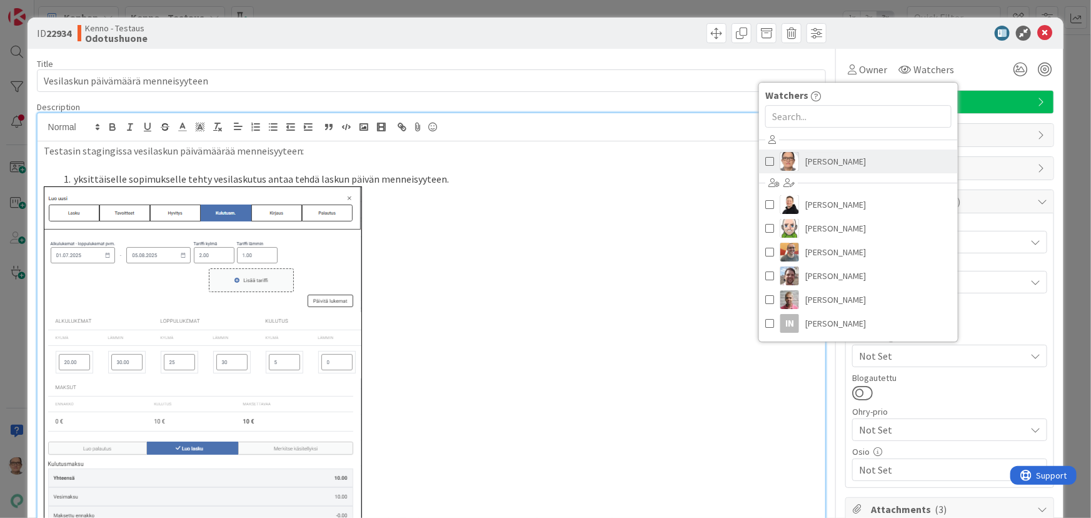
click at [812, 156] on span "[PERSON_NAME]" at bounding box center [835, 161] width 61 height 19
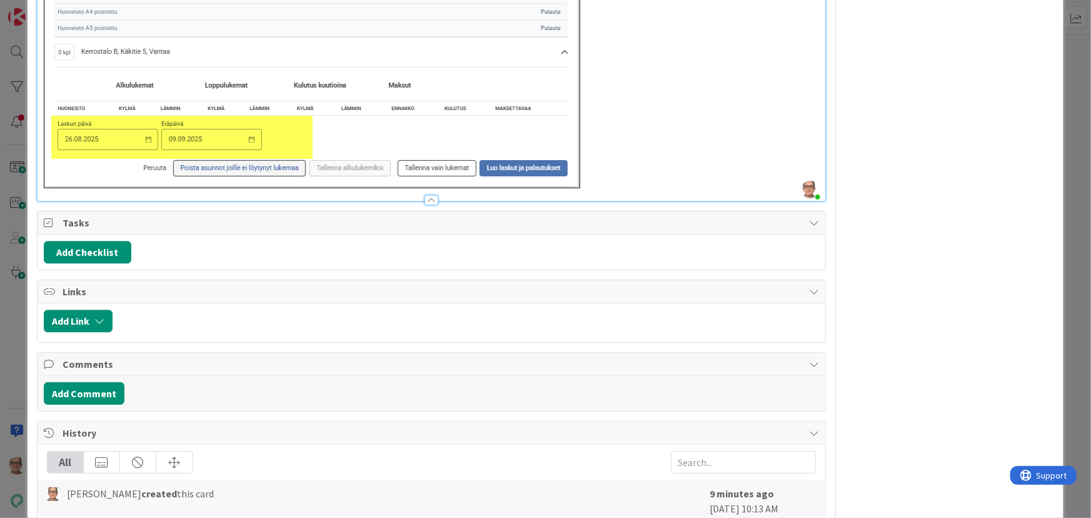
scroll to position [1591, 0]
click at [426, 197] on div at bounding box center [431, 199] width 14 height 10
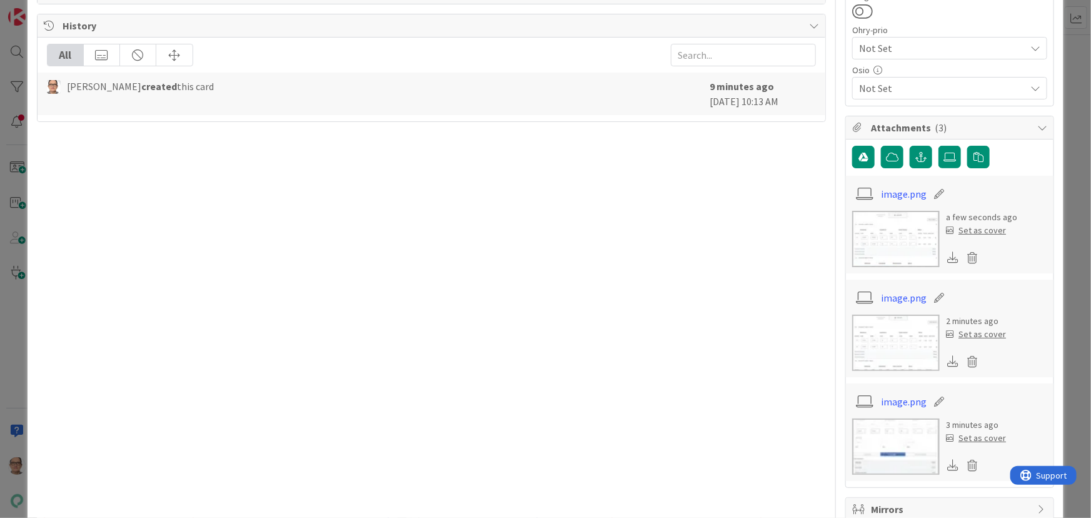
scroll to position [0, 0]
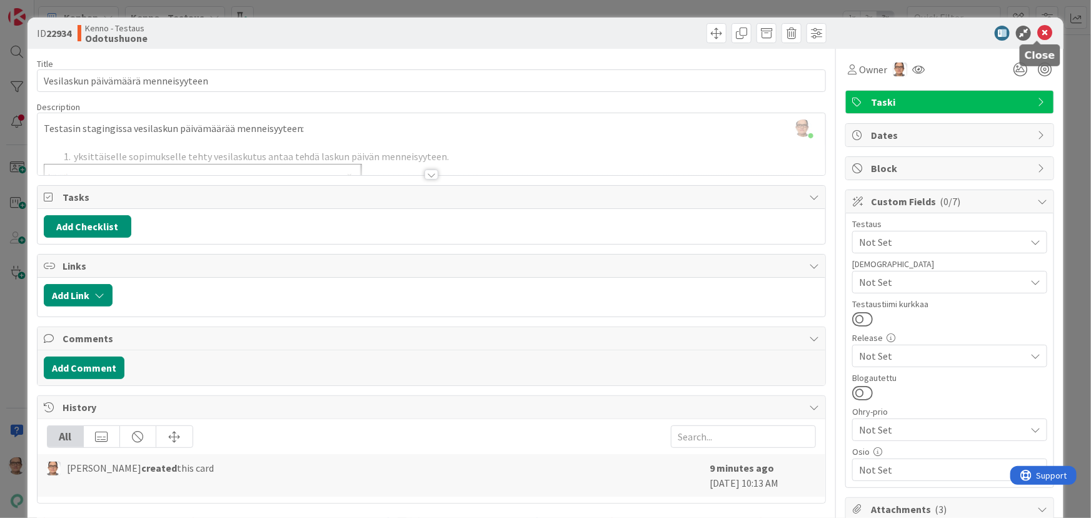
click at [1037, 31] on icon at bounding box center [1044, 33] width 15 height 15
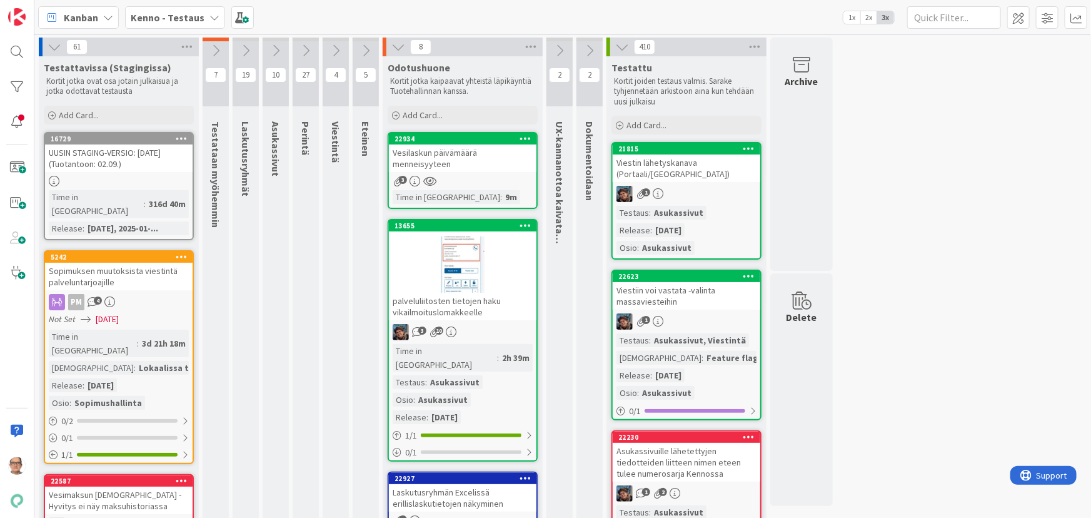
click at [448, 306] on div "palveluliitosten tietojen haku vikailmoituslomakkeelle" at bounding box center [463, 307] width 148 height 28
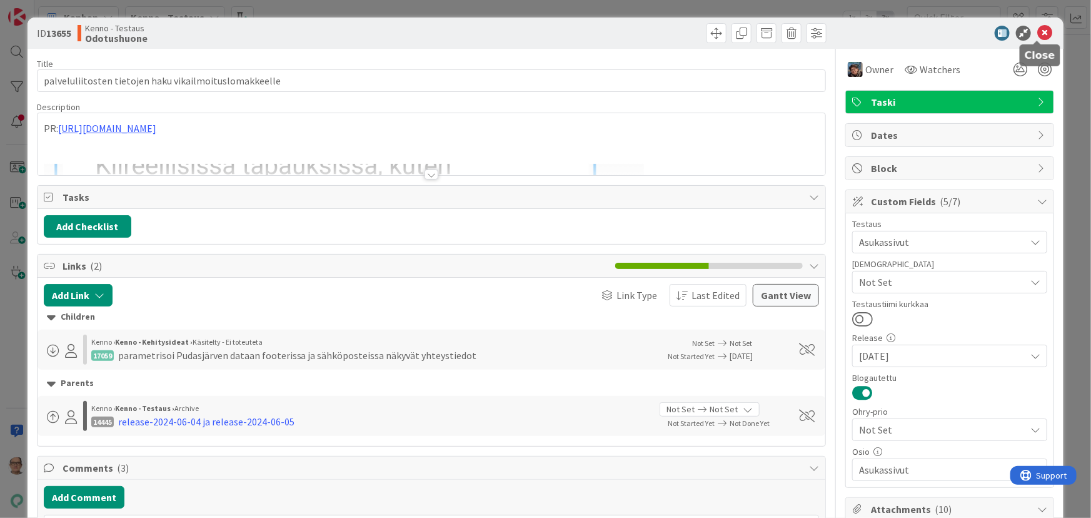
click at [1037, 31] on icon at bounding box center [1044, 33] width 15 height 15
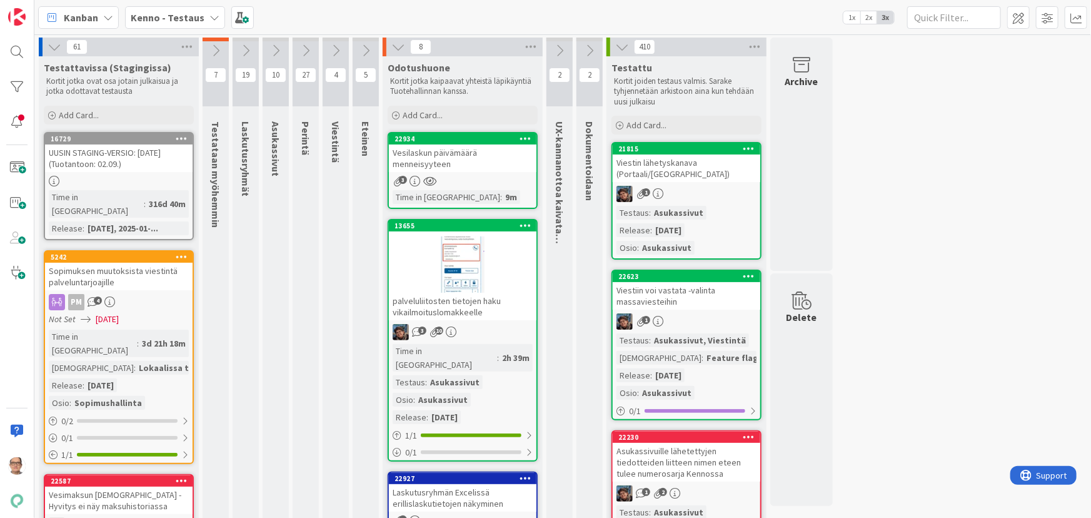
click at [473, 181] on div "3" at bounding box center [463, 181] width 148 height 11
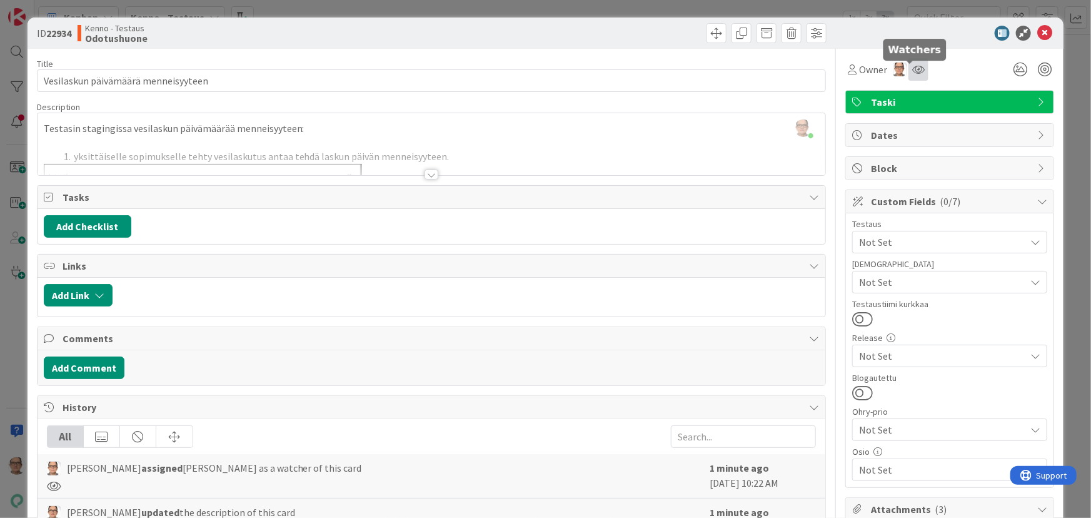
click at [912, 70] on icon at bounding box center [918, 69] width 13 height 10
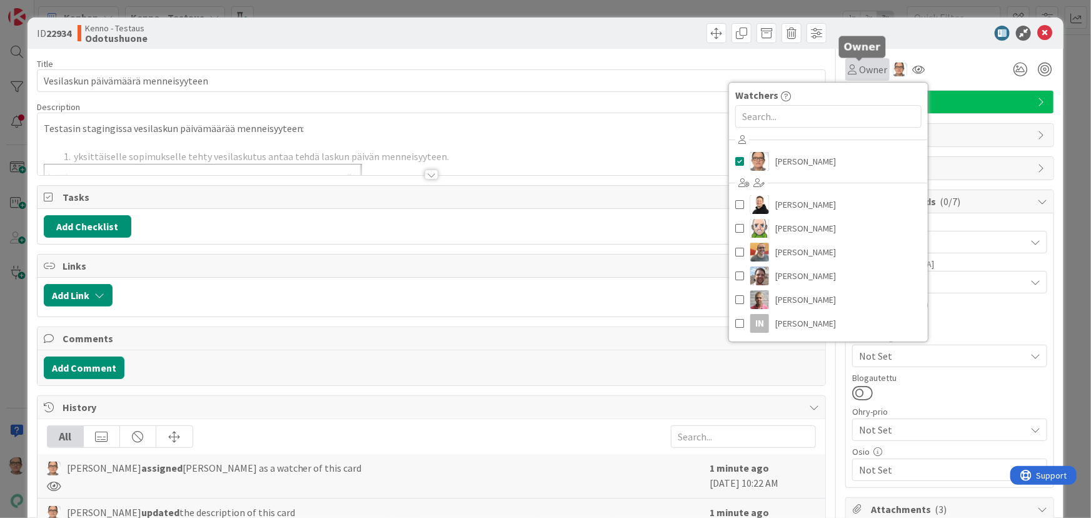
click at [866, 72] on span "Owner" at bounding box center [873, 69] width 28 height 15
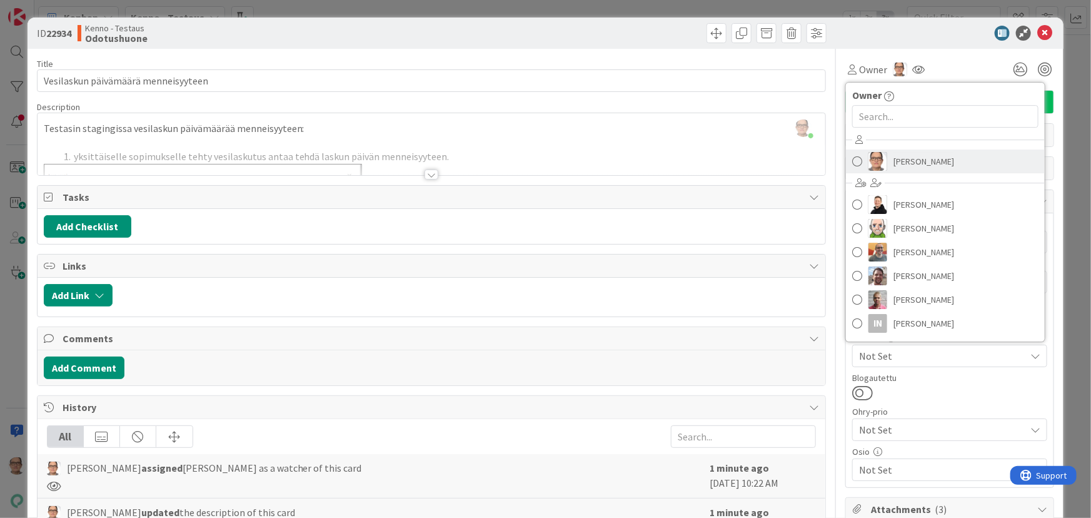
click at [905, 161] on span "[PERSON_NAME]" at bounding box center [923, 161] width 61 height 19
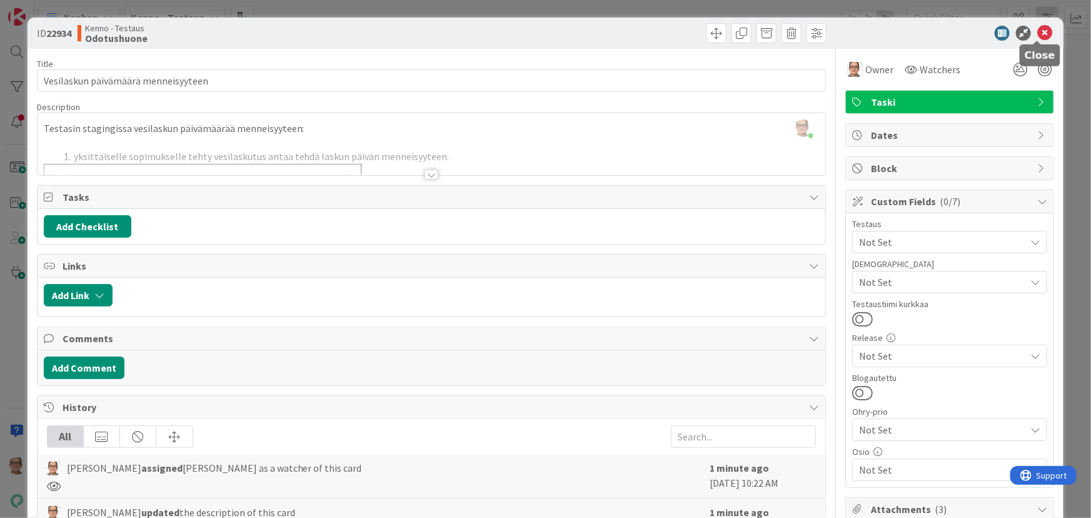
click at [1037, 30] on icon at bounding box center [1044, 33] width 15 height 15
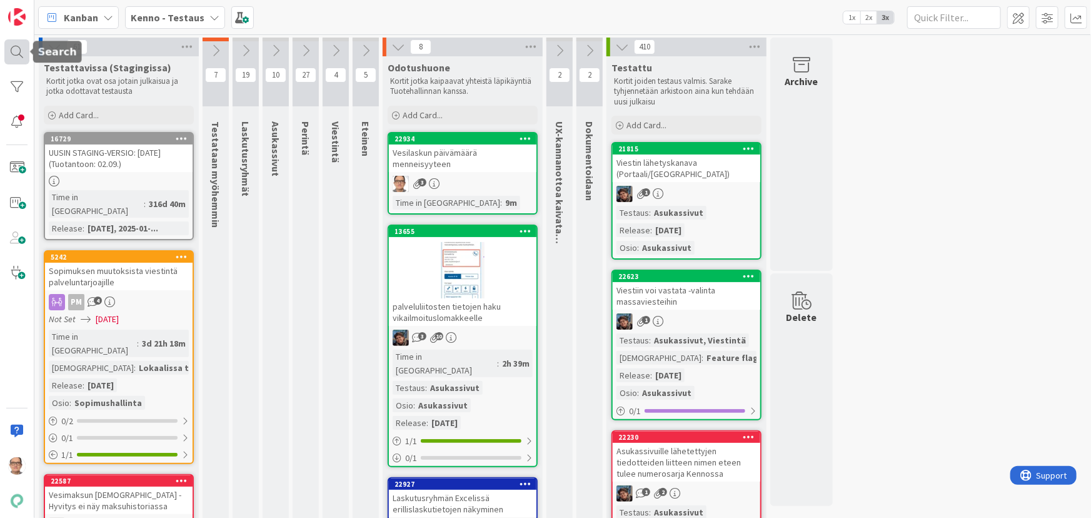
click at [18, 47] on div at bounding box center [16, 51] width 25 height 25
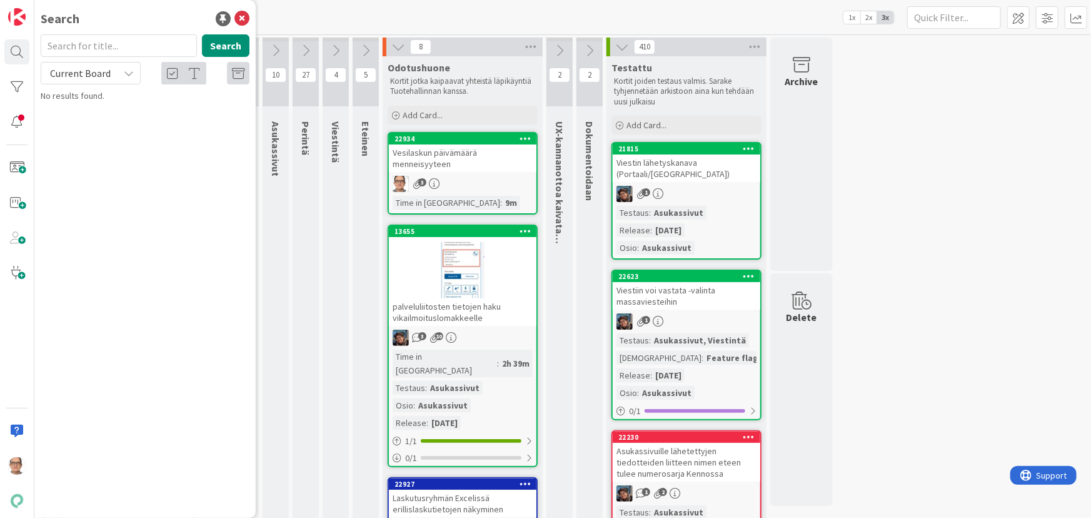
click at [81, 53] on input "text" at bounding box center [119, 45] width 156 height 23
type input "laskun päivä menneisyyteen"
click at [80, 72] on span "Current Board" at bounding box center [80, 73] width 61 height 13
click at [99, 121] on span "All Boards" at bounding box center [113, 125] width 130 height 19
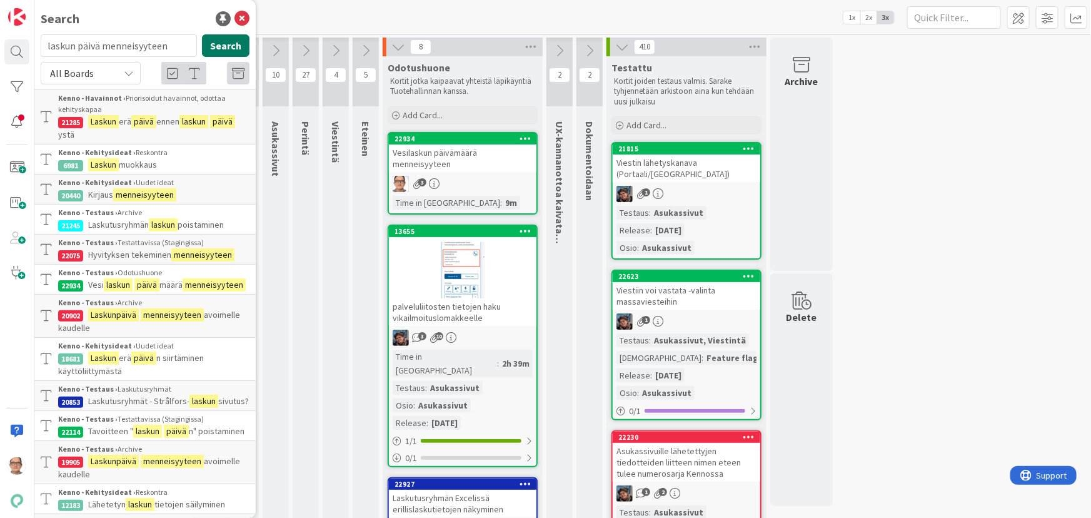
click at [219, 43] on button "Search" at bounding box center [226, 45] width 48 height 23
click at [139, 289] on mark "päivä" at bounding box center [146, 284] width 25 height 13
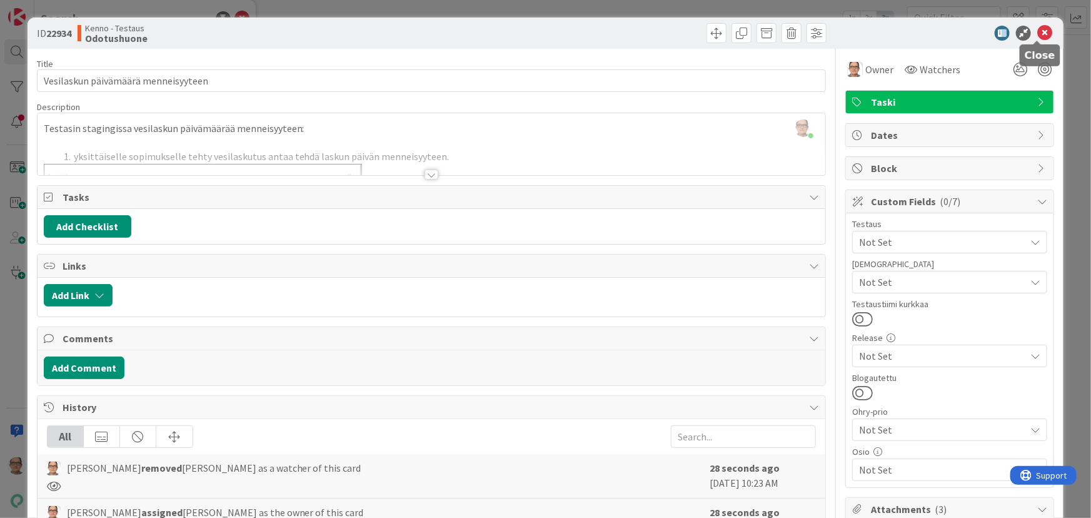
click at [1041, 33] on icon at bounding box center [1044, 33] width 15 height 15
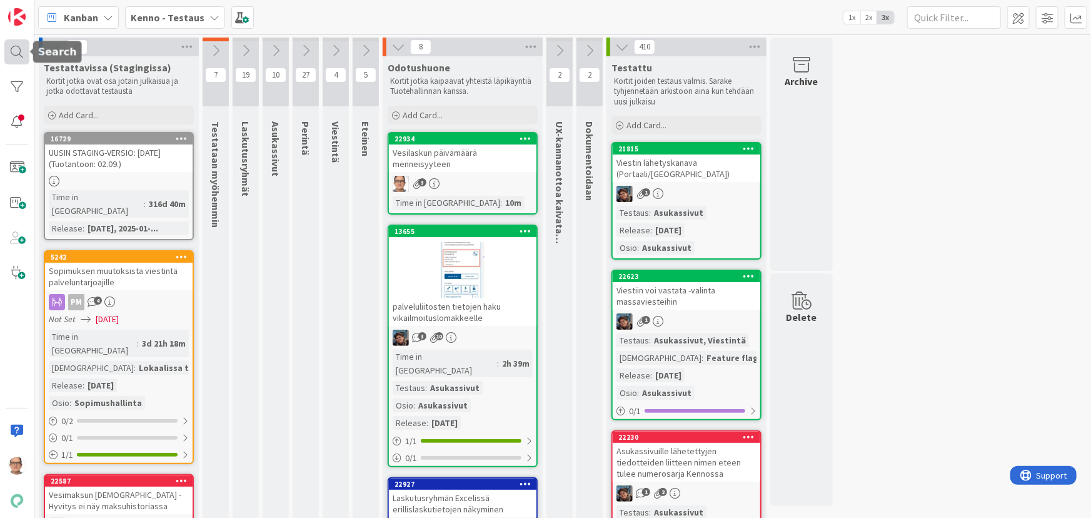
click at [13, 46] on div at bounding box center [16, 51] width 25 height 25
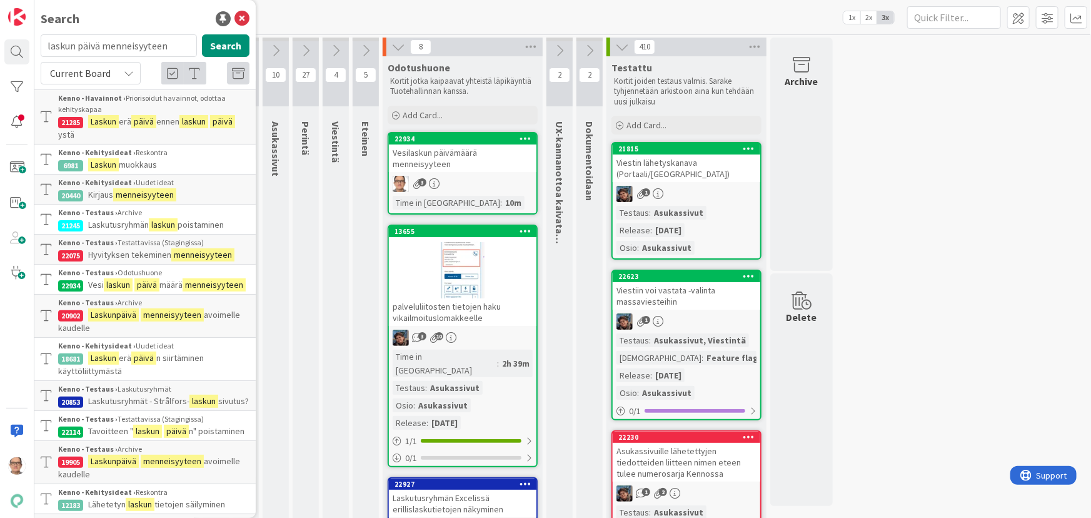
click at [124, 70] on icon at bounding box center [129, 73] width 10 height 10
click at [98, 123] on span "All Boards" at bounding box center [113, 125] width 130 height 19
click at [178, 321] on mark "menneisyyteen" at bounding box center [172, 314] width 63 height 13
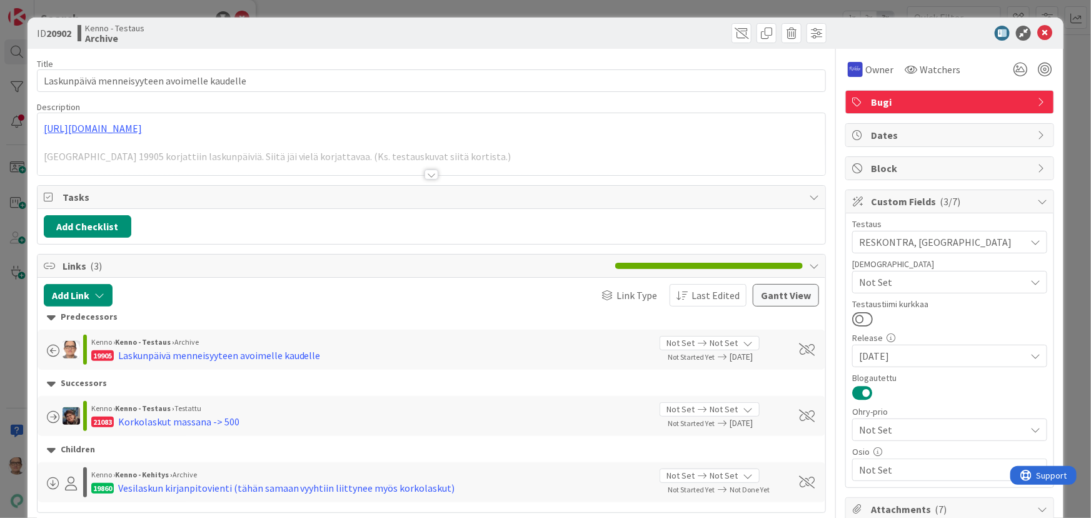
click at [427, 174] on div at bounding box center [431, 174] width 14 height 10
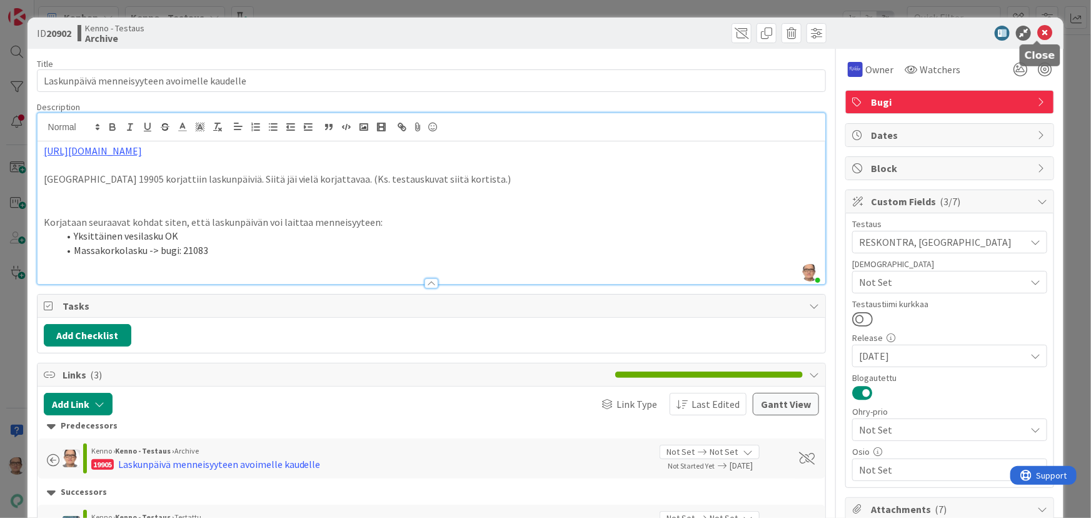
click at [1037, 31] on icon at bounding box center [1044, 33] width 15 height 15
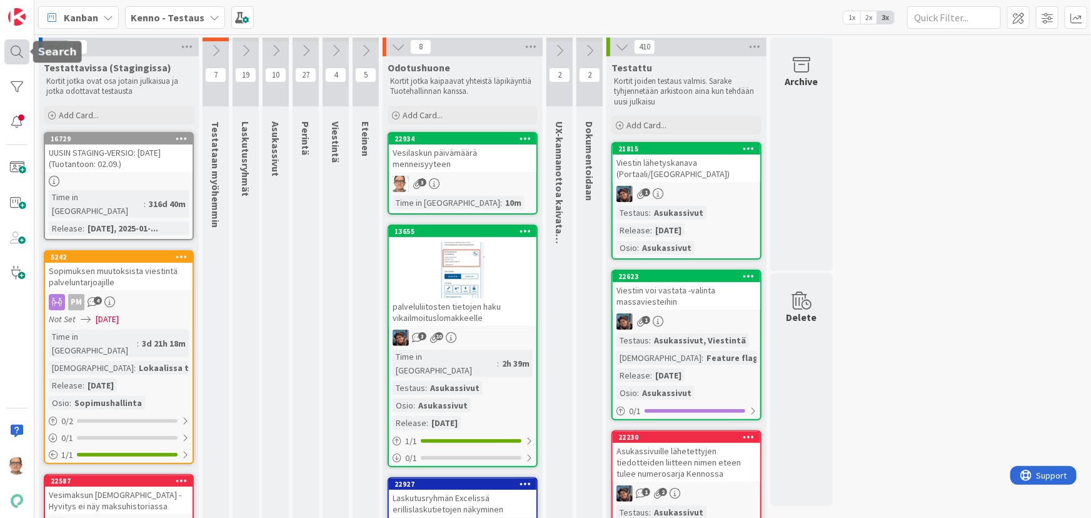
click at [21, 48] on div at bounding box center [16, 51] width 25 height 25
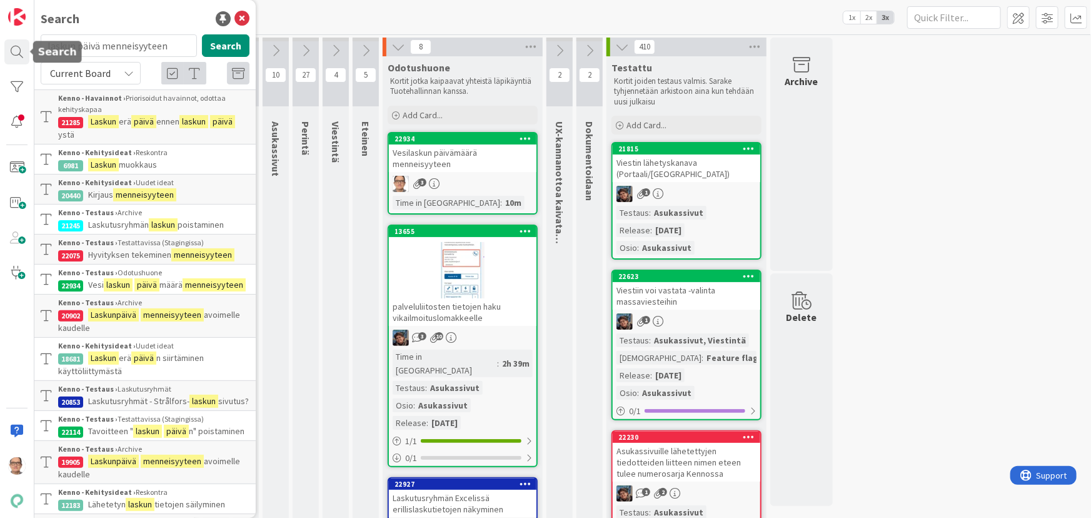
drag, startPoint x: 176, startPoint y: 45, endPoint x: 0, endPoint y: 52, distance: 176.4
click at [0, 53] on div "Search laskun päivä menneisyyteen Search Current Board Kenno - Havainnot › Prio…" at bounding box center [17, 259] width 34 height 518
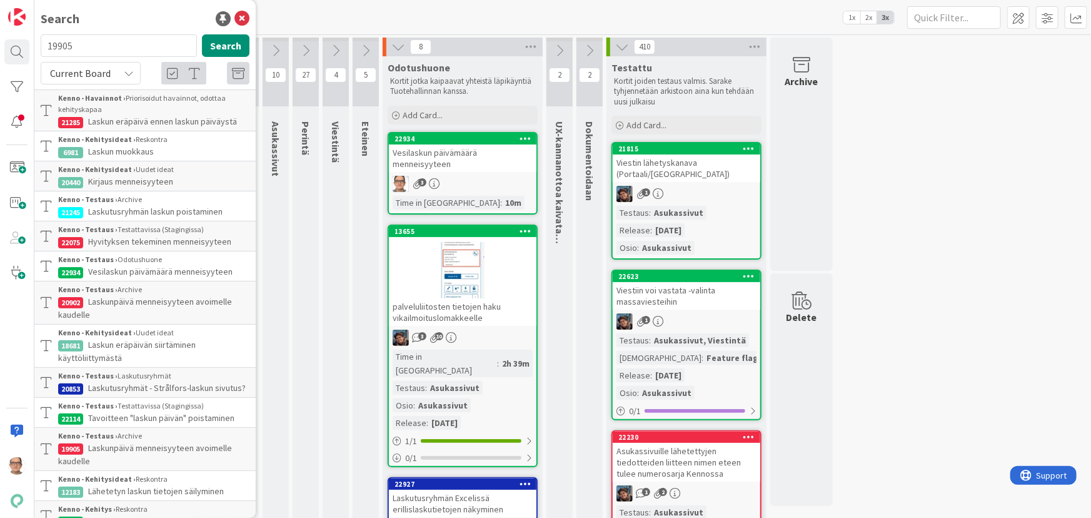
type input "19905"
click at [125, 68] on icon at bounding box center [129, 73] width 10 height 10
click at [96, 125] on span "All Boards" at bounding box center [113, 125] width 130 height 19
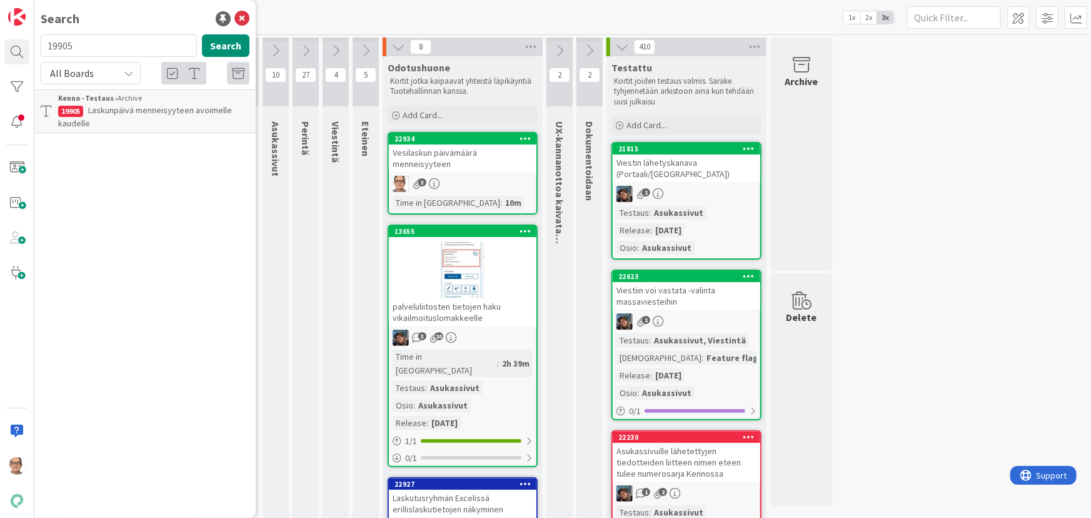
click at [108, 109] on span "Laskunpäivä menneisyyteen avoimelle kaudelle" at bounding box center [145, 116] width 174 height 24
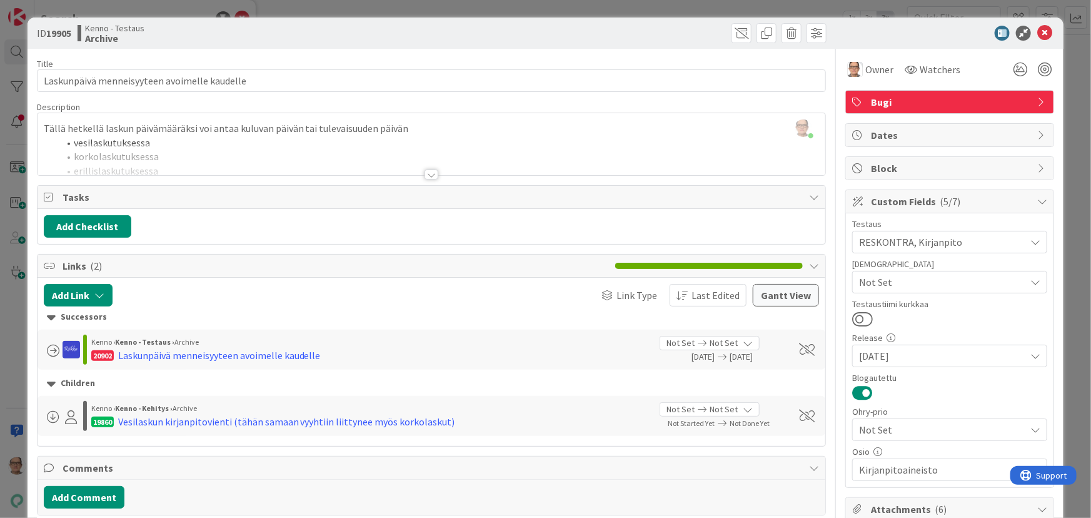
click at [429, 172] on div at bounding box center [431, 174] width 14 height 10
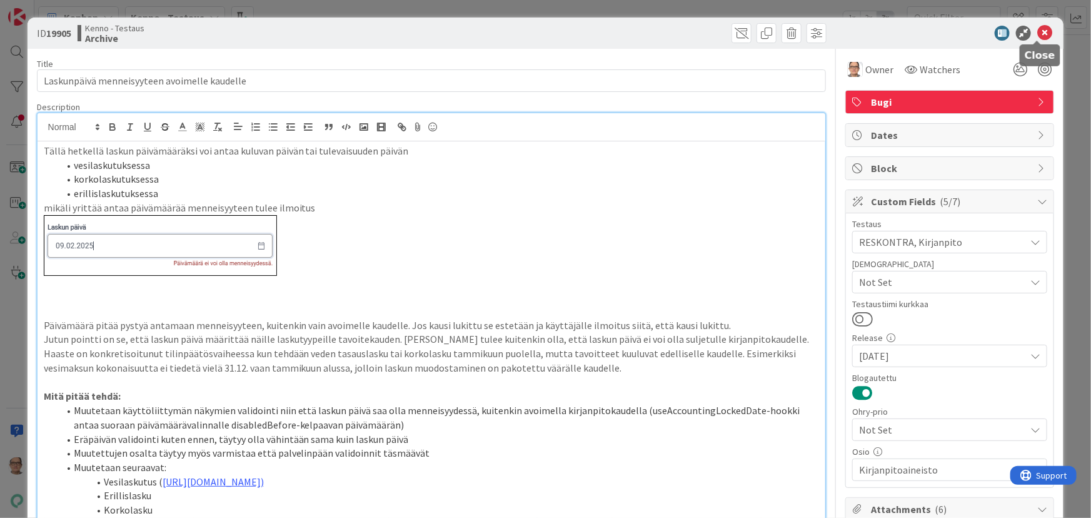
click at [1037, 31] on icon at bounding box center [1044, 33] width 15 height 15
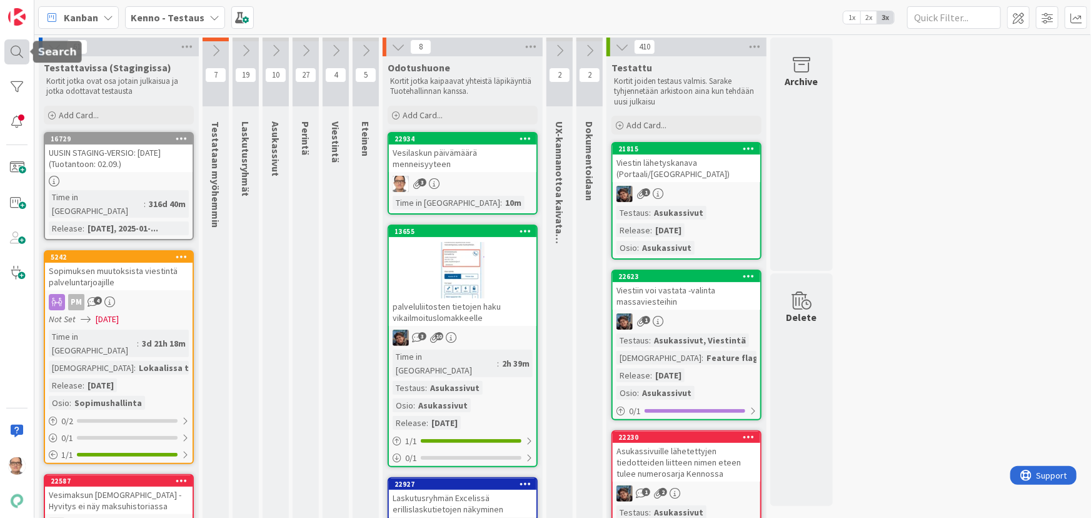
click at [12, 48] on div at bounding box center [16, 51] width 25 height 25
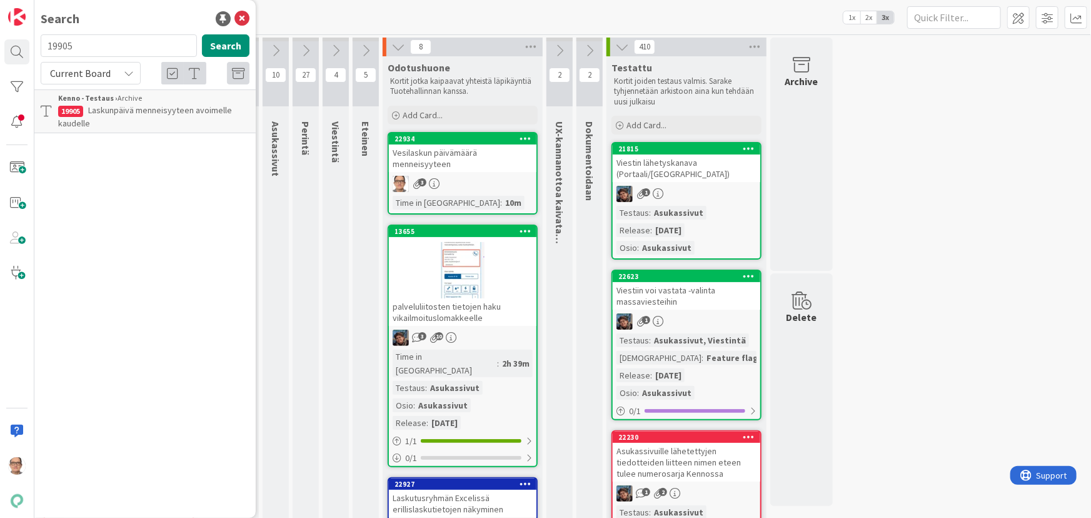
click at [129, 67] on div "Current Board" at bounding box center [91, 73] width 100 height 23
click at [99, 120] on span "All Boards" at bounding box center [113, 125] width 130 height 19
click at [98, 46] on input "19905" at bounding box center [119, 45] width 156 height 23
click at [119, 114] on span "Laskunpäivä menneisyyteen avoimelle kaudelle" at bounding box center [145, 116] width 174 height 24
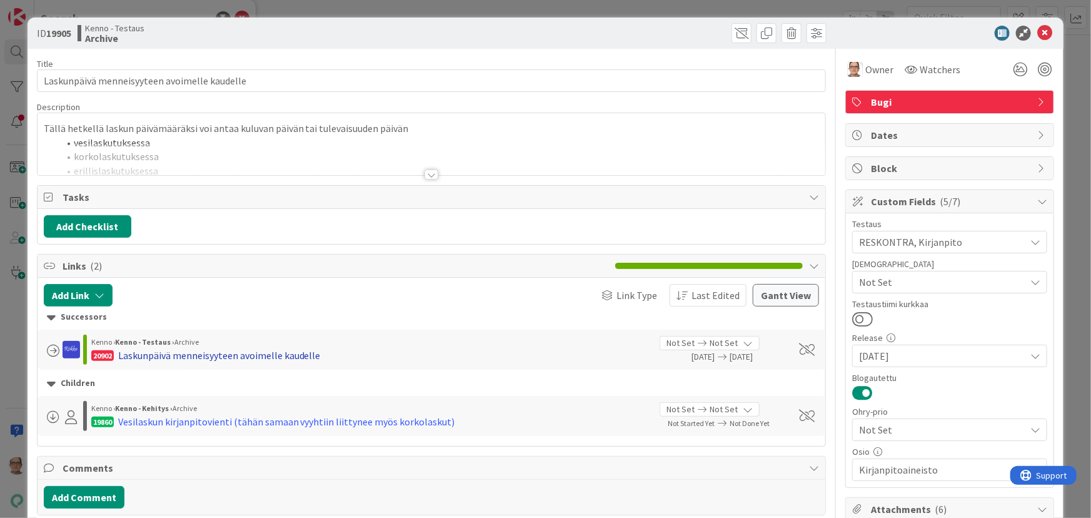
click at [248, 349] on div "Laskunpäivä menneisyyteen avoimelle kaudelle" at bounding box center [219, 355] width 203 height 15
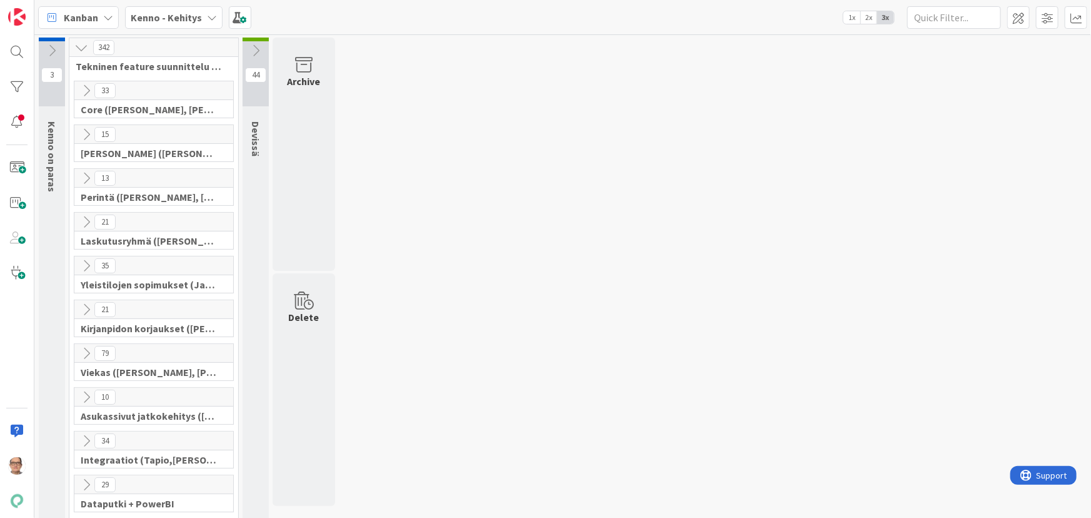
click at [207, 16] on icon at bounding box center [212, 18] width 10 height 10
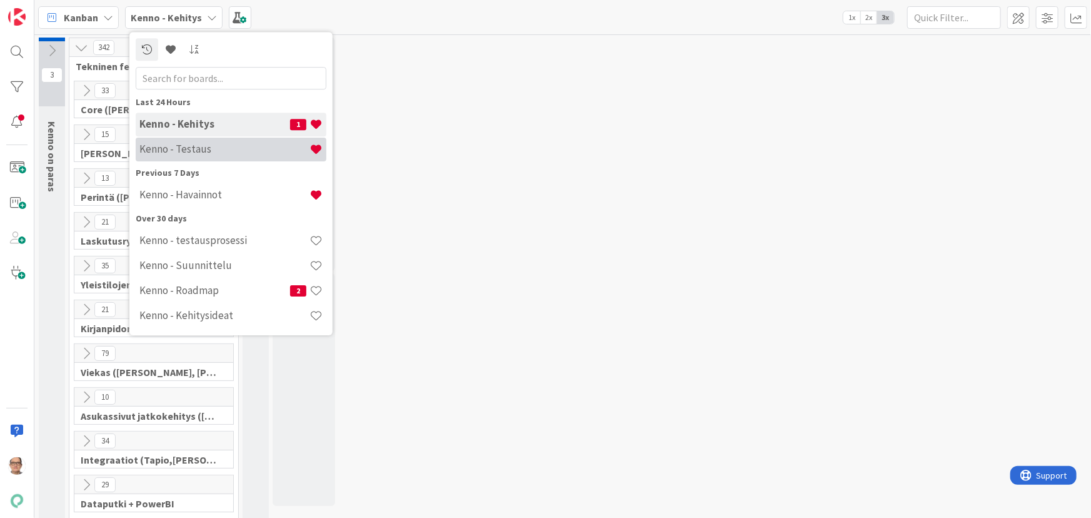
click at [229, 149] on h4 "Kenno - Testaus" at bounding box center [224, 149] width 170 height 13
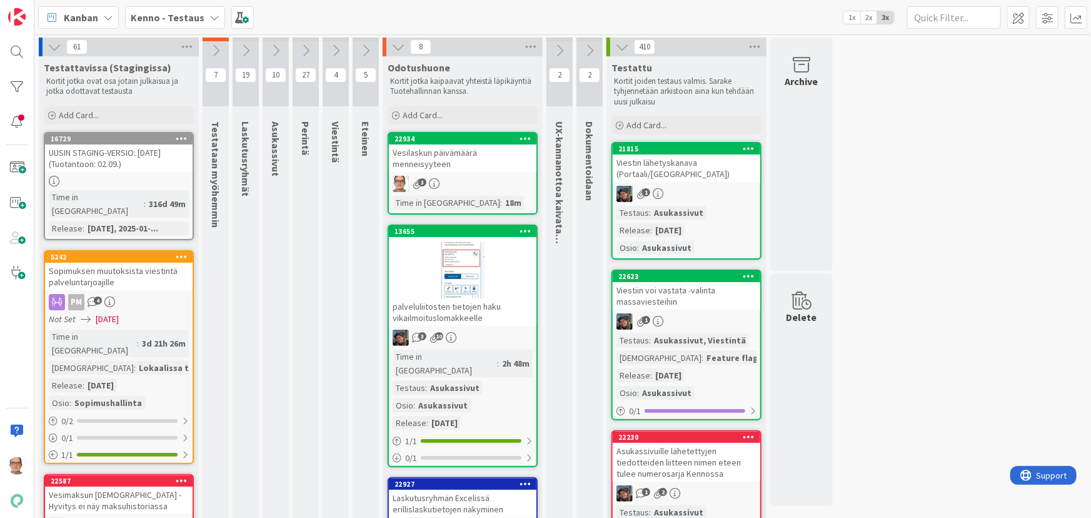
click at [475, 185] on div "3" at bounding box center [463, 184] width 148 height 16
click at [475, 184] on div "3" at bounding box center [463, 184] width 148 height 16
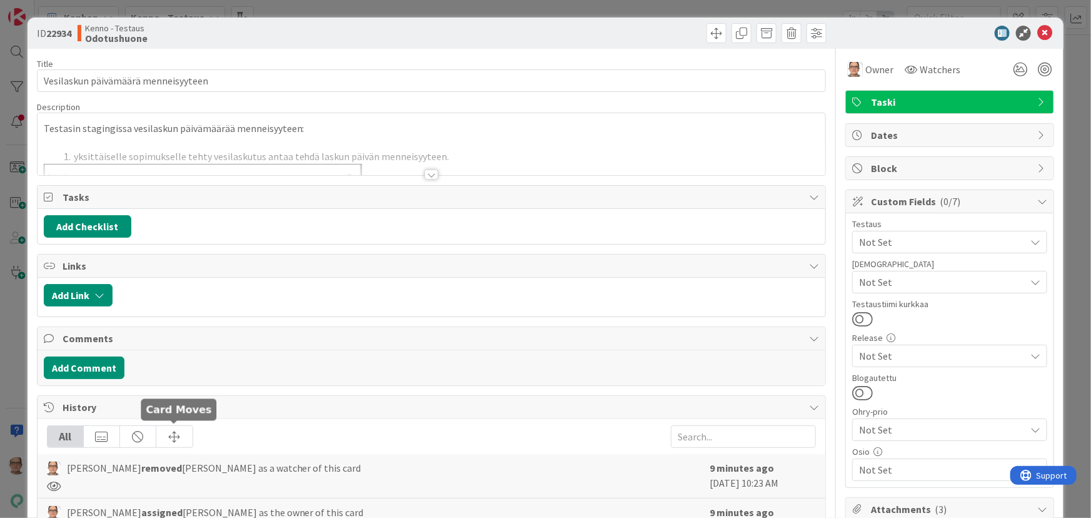
scroll to position [113, 0]
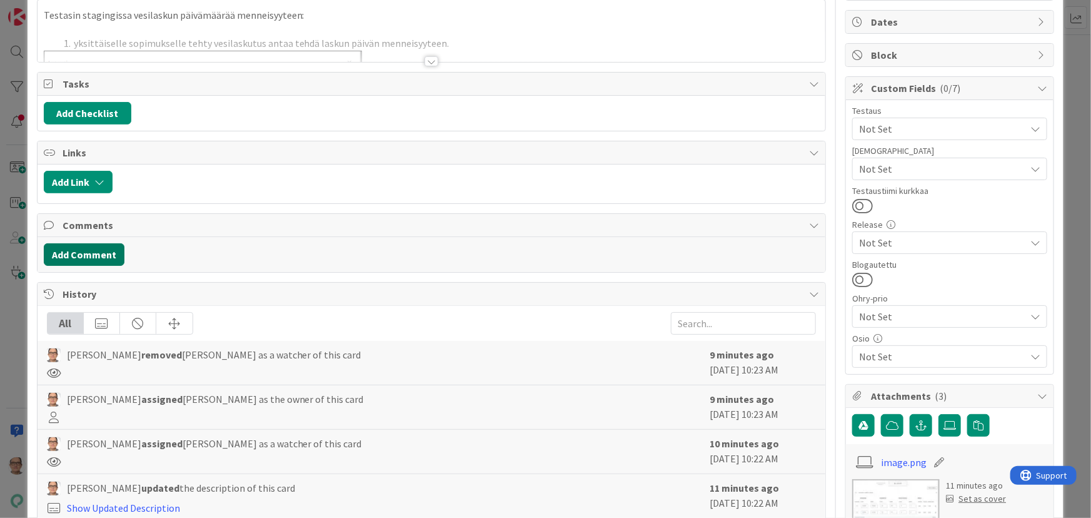
click at [103, 251] on button "Add Comment" at bounding box center [84, 254] width 81 height 23
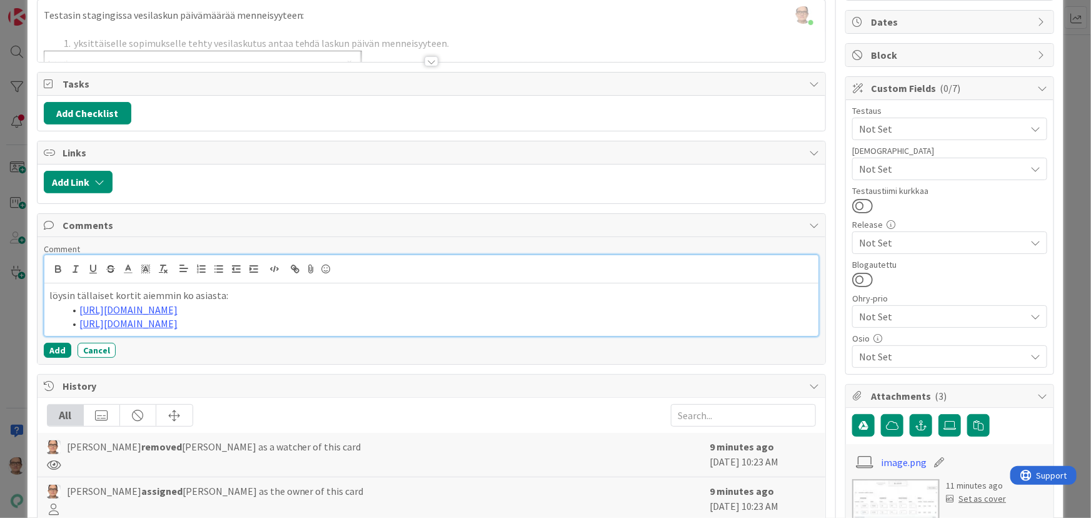
click at [226, 298] on p "löysin tällaiset kortit aiemmin ko asiasta:" at bounding box center [431, 295] width 765 height 14
click at [63, 351] on button "Add" at bounding box center [58, 350] width 28 height 15
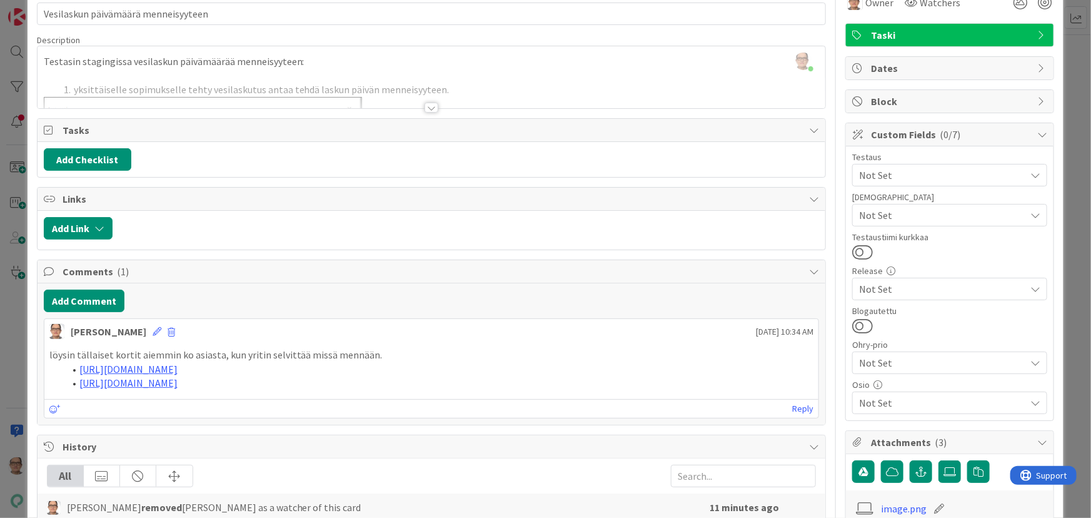
scroll to position [0, 0]
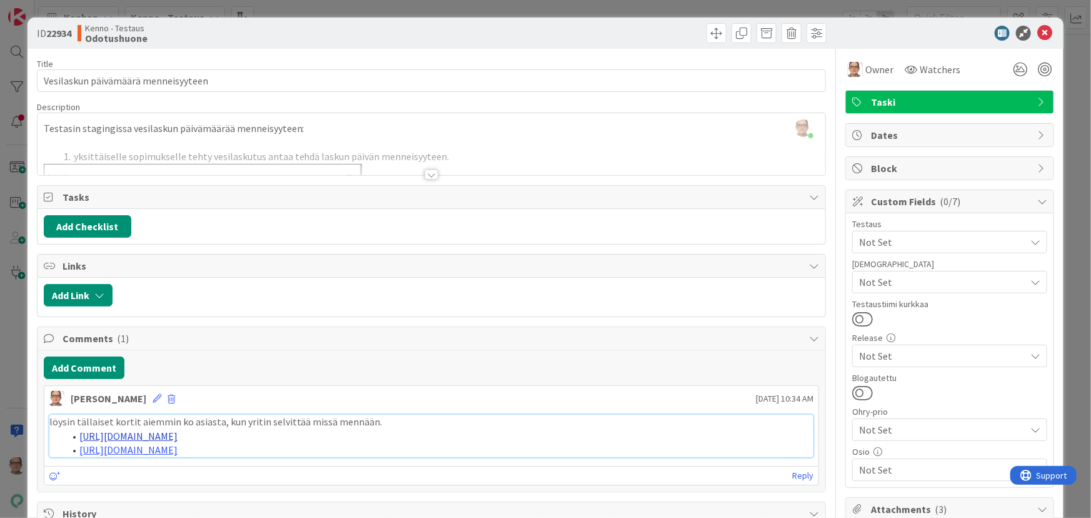
click at [178, 434] on link "https://kanbanzone.io/b/IYuB4mgb/c/19905-Laskunp%C3%A4iv%C3%A4-menneisyyteen-av…" at bounding box center [128, 435] width 98 height 13
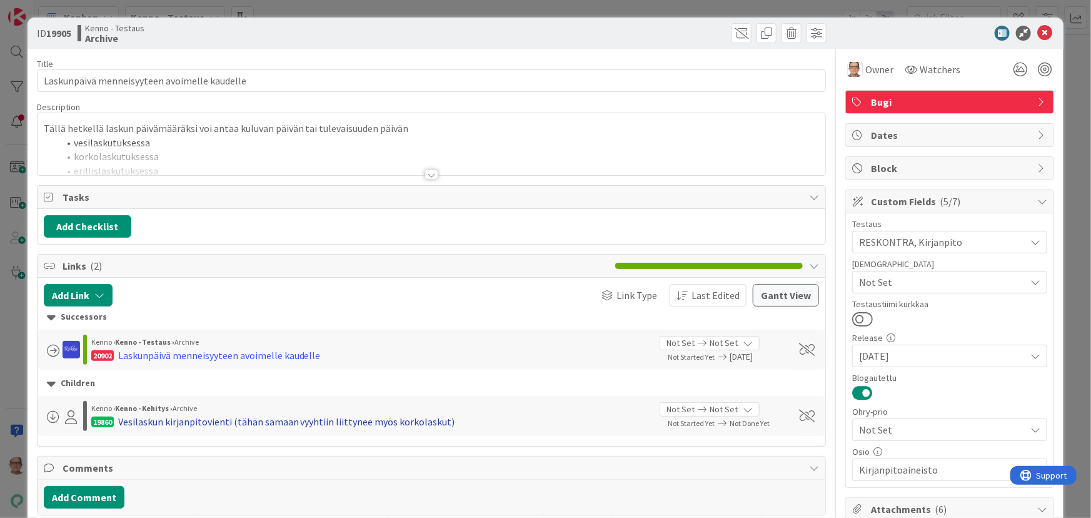
click at [268, 419] on div "Vesilaskun kirjanpitovienti (tähän samaan vyyhtiin liittynee myös korkolaskut)" at bounding box center [286, 421] width 337 height 15
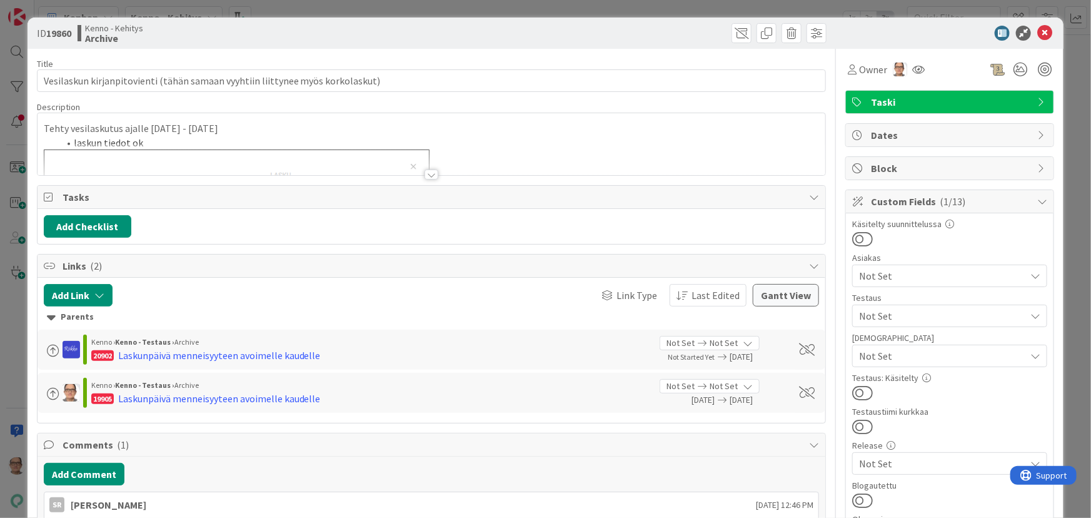
click at [426, 176] on div at bounding box center [431, 174] width 14 height 10
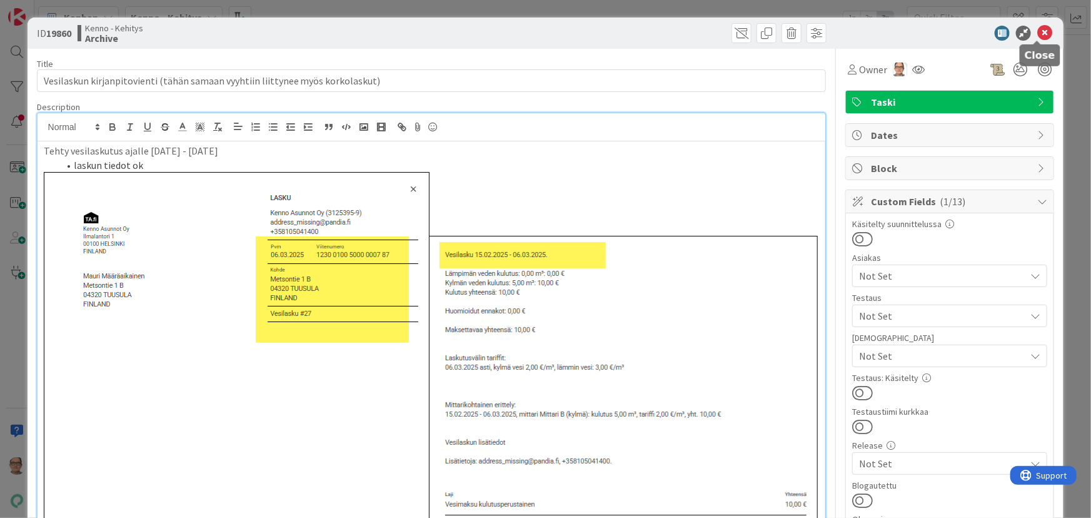
click at [1037, 31] on icon at bounding box center [1044, 33] width 15 height 15
